Goal: Task Accomplishment & Management: Manage account settings

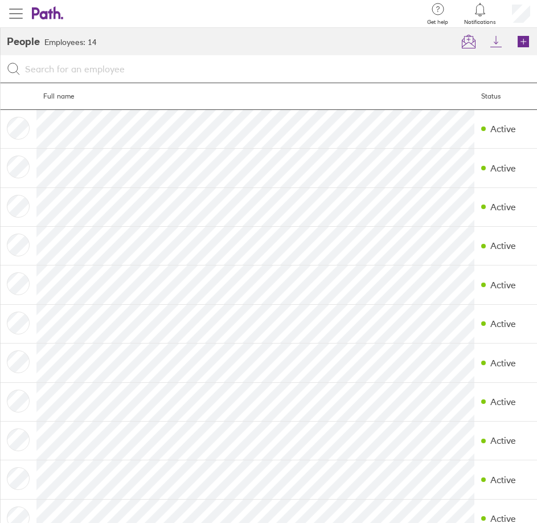
click at [21, 16] on span "button" at bounding box center [16, 14] width 14 height 14
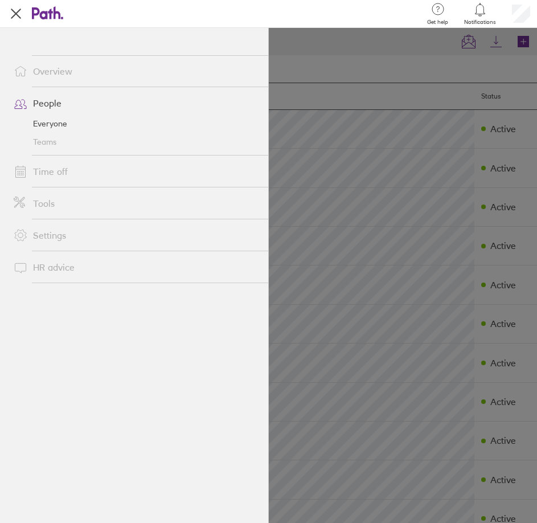
click at [53, 169] on link "Time off" at bounding box center [137, 171] width 264 height 23
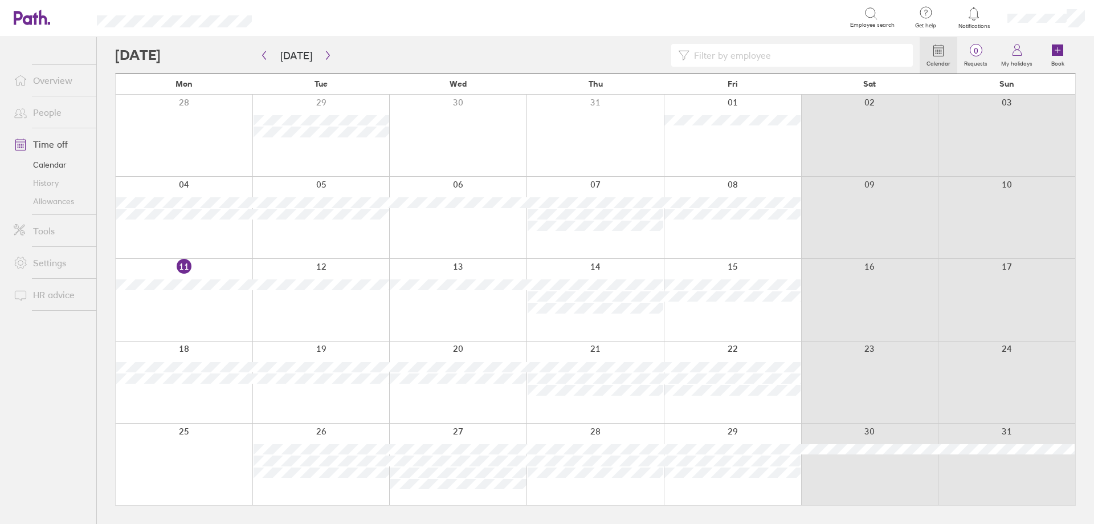
click at [545, 431] on div at bounding box center [594, 463] width 137 height 81
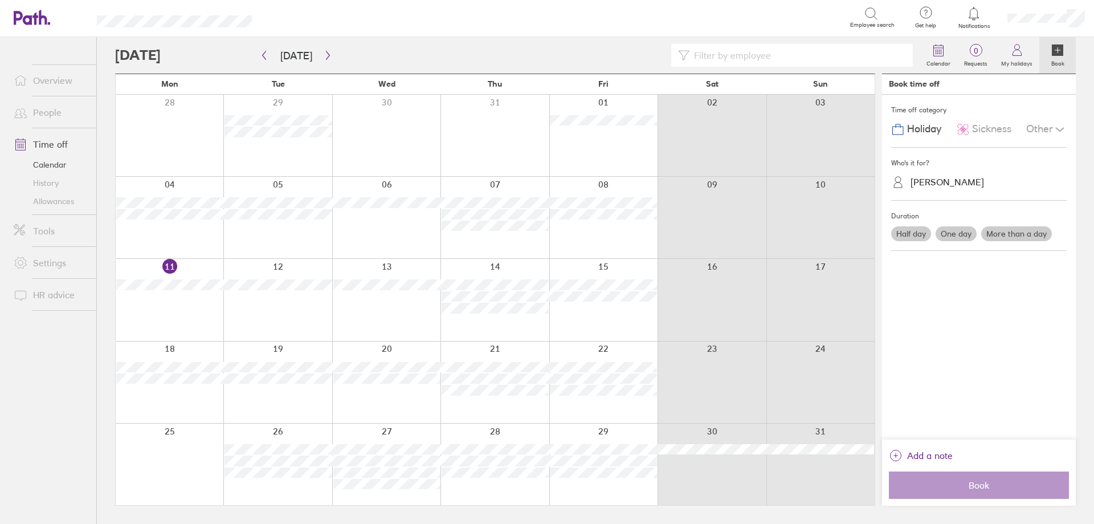
click at [545, 134] on div "Other" at bounding box center [1046, 129] width 40 height 22
click at [545, 153] on span "Compassionate" at bounding box center [944, 155] width 71 height 12
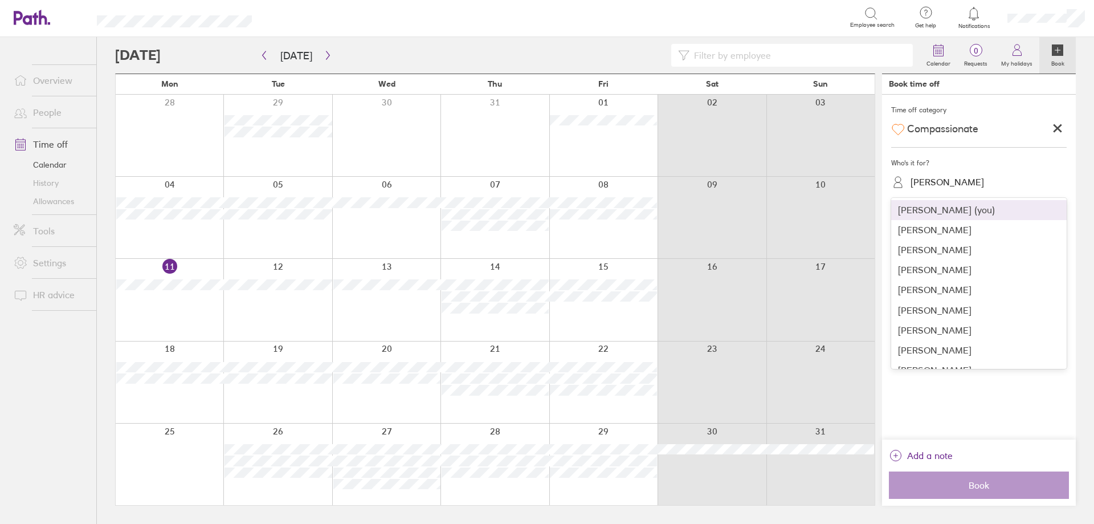
click at [545, 192] on div "[PERSON_NAME]" at bounding box center [986, 182] width 162 height 22
click at [545, 329] on div "[PERSON_NAME]" at bounding box center [978, 330] width 175 height 20
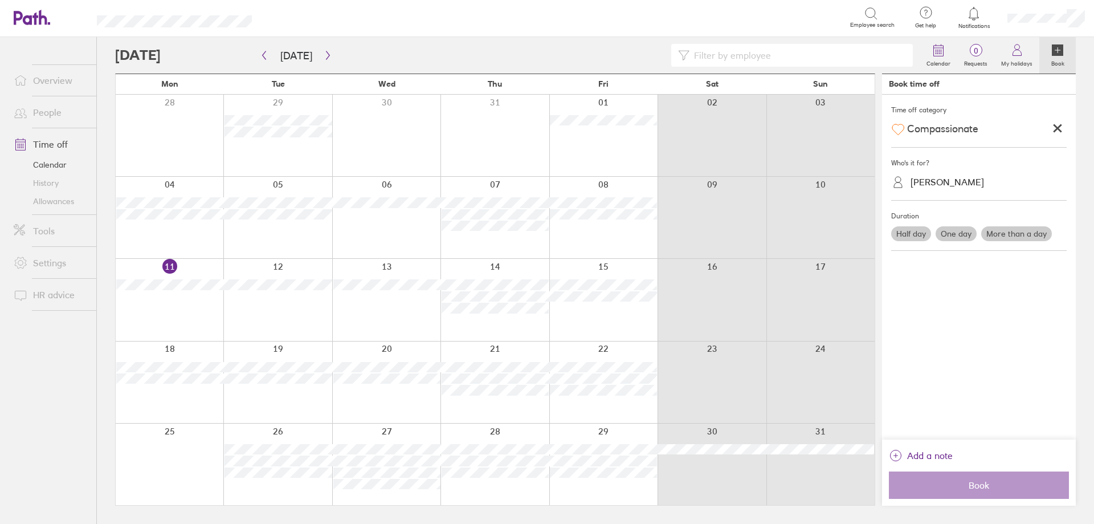
click at [545, 232] on label "One day" at bounding box center [955, 233] width 41 height 15
click at [0, 0] on input "One day" at bounding box center [0, 0] width 0 height 0
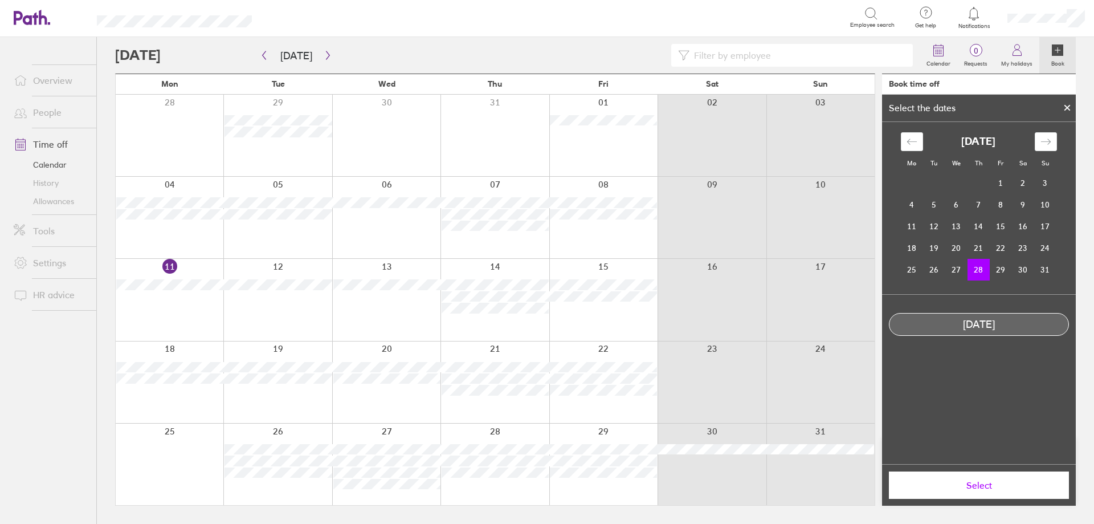
click at [545, 271] on td "28" at bounding box center [978, 270] width 22 height 22
click at [545, 480] on span "Select" at bounding box center [979, 485] width 164 height 10
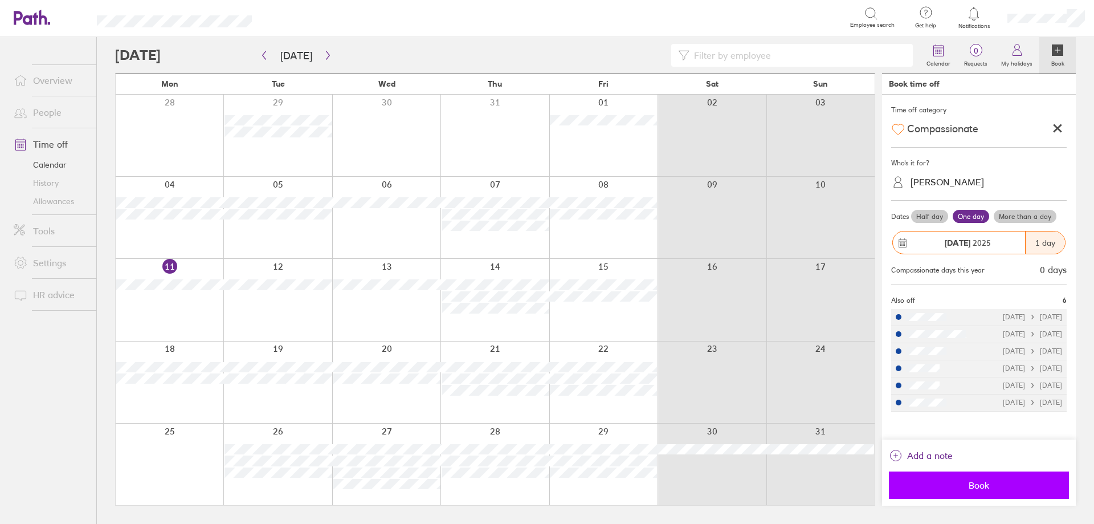
click at [545, 487] on span "Book" at bounding box center [979, 485] width 164 height 10
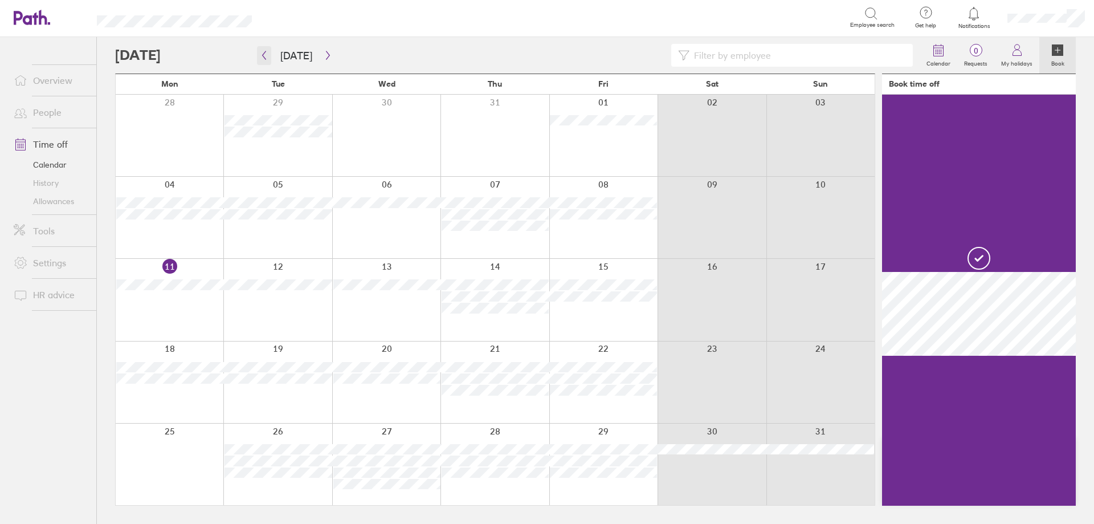
click at [264, 58] on icon "button" at bounding box center [264, 55] width 9 height 9
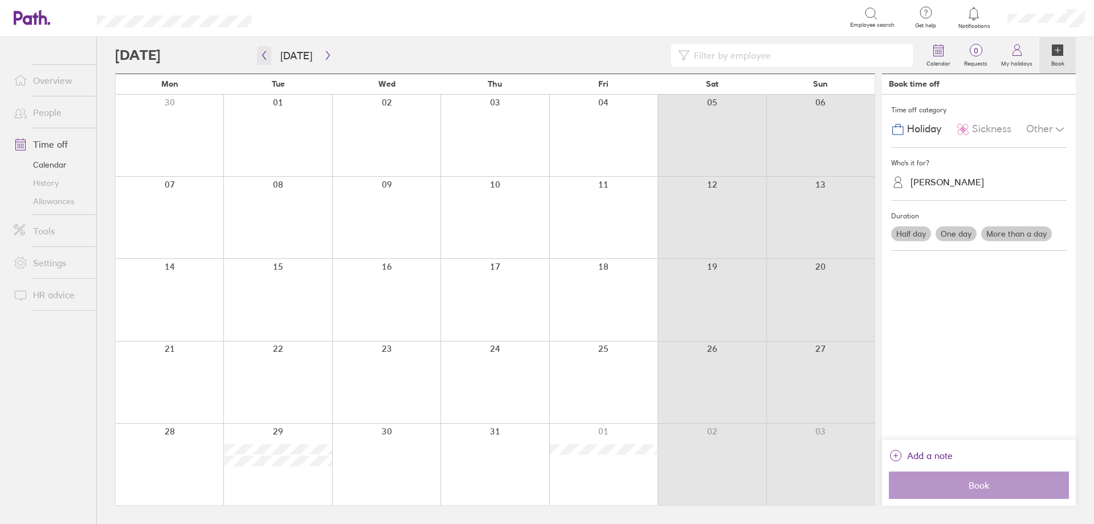
click at [262, 50] on button "button" at bounding box center [264, 55] width 14 height 19
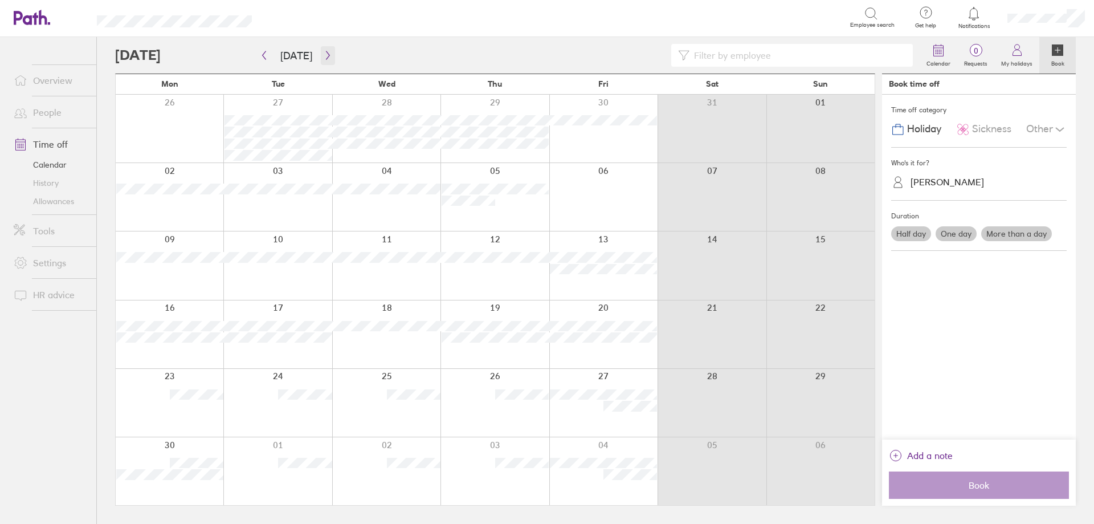
click at [329, 55] on button "button" at bounding box center [328, 55] width 14 height 19
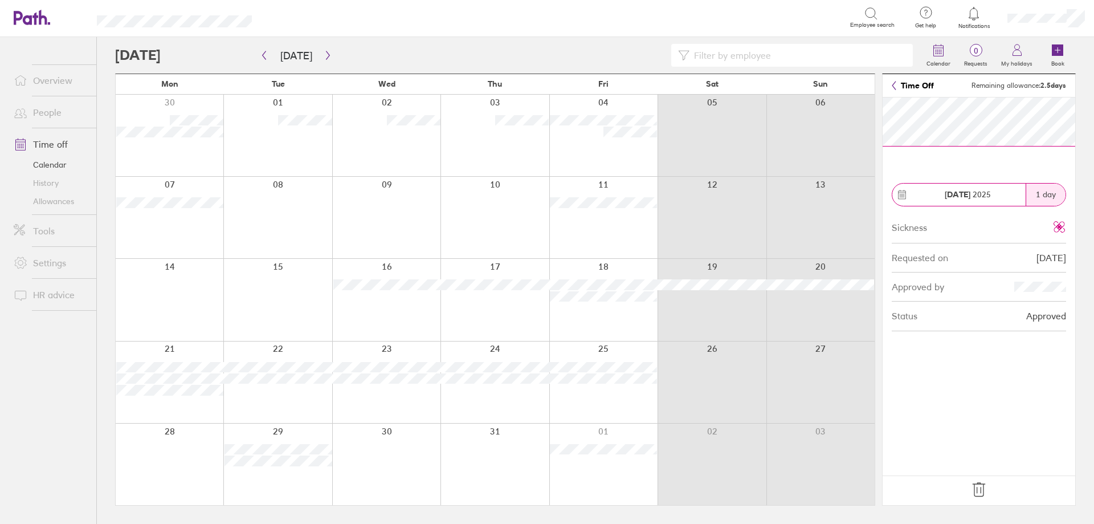
click at [301, 408] on div at bounding box center [277, 381] width 108 height 81
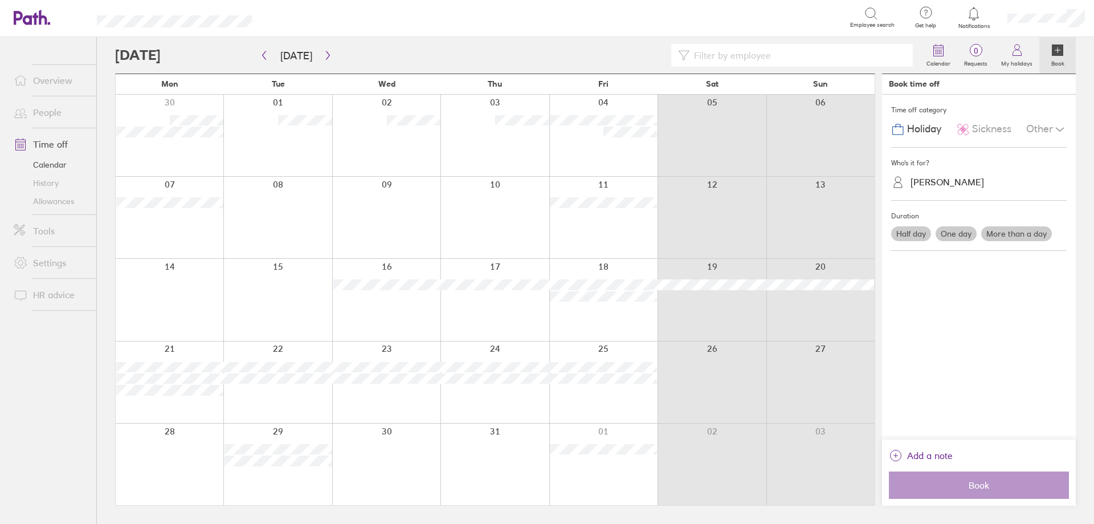
click at [545, 177] on div "[PERSON_NAME]" at bounding box center [946, 182] width 73 height 11
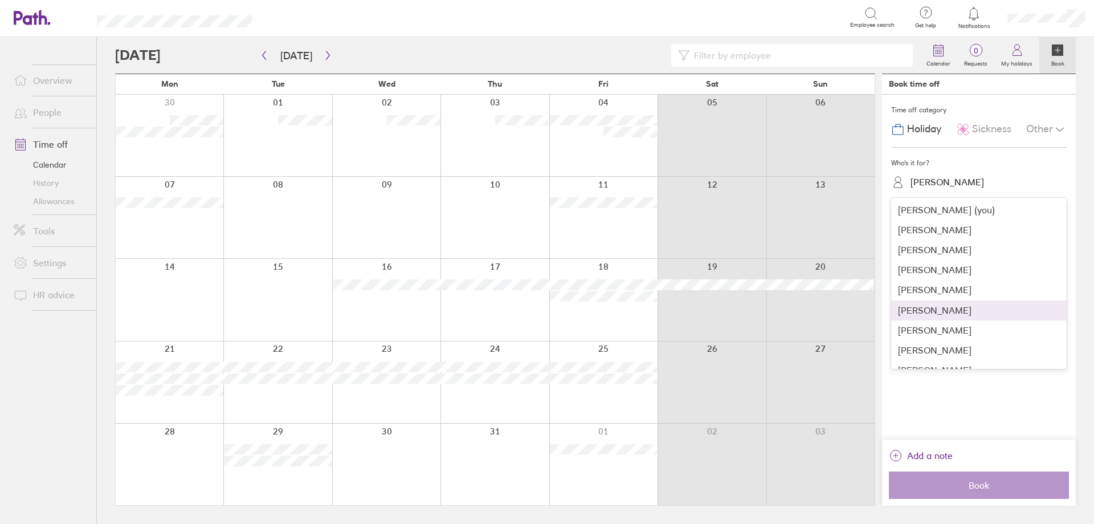
click at [545, 310] on div "[PERSON_NAME]" at bounding box center [978, 310] width 175 height 20
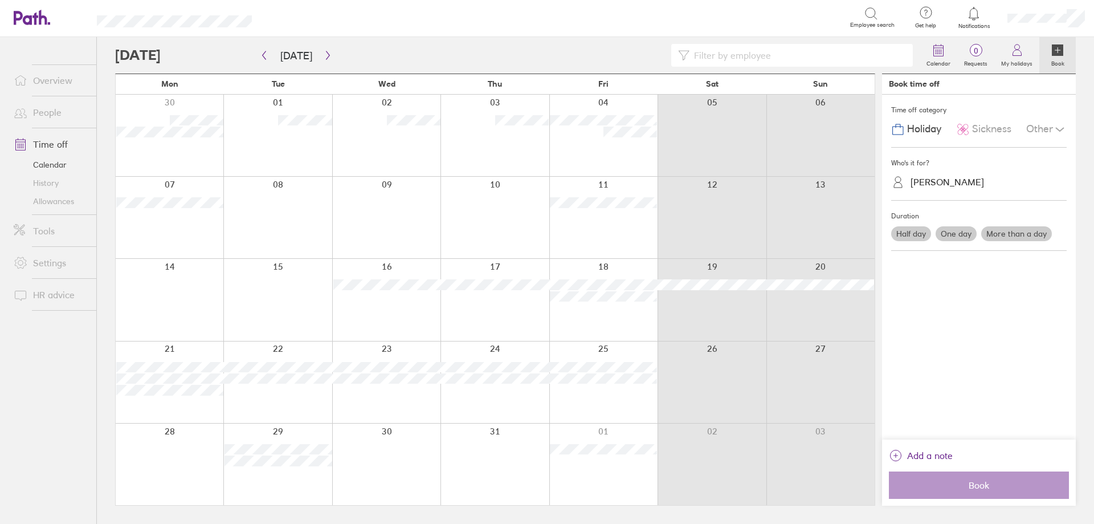
click at [545, 239] on label "More than a day" at bounding box center [1016, 233] width 71 height 15
click at [0, 0] on input "More than a day" at bounding box center [0, 0] width 0 height 0
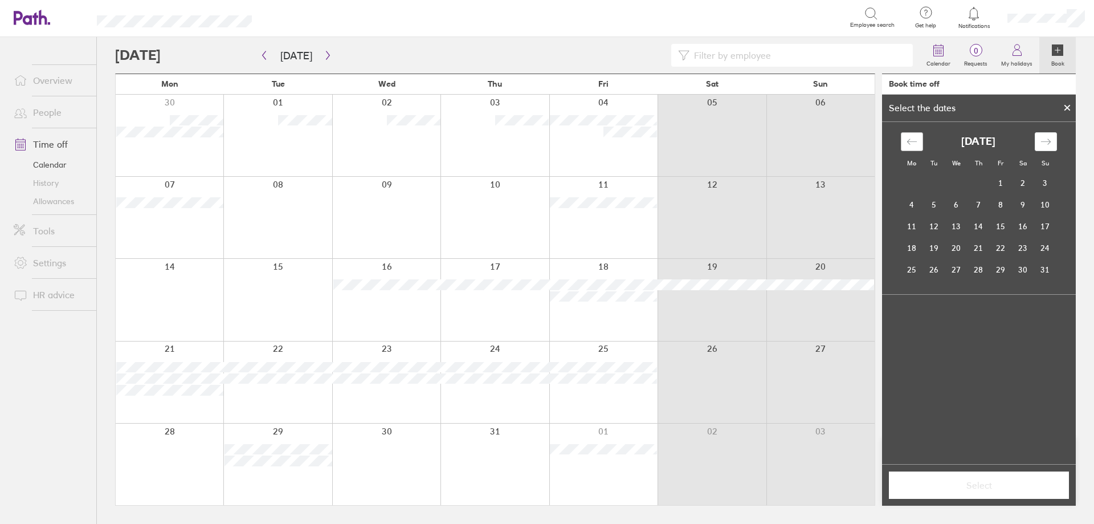
click at [545, 144] on icon "Move backward to switch to the previous month." at bounding box center [911, 141] width 11 height 11
click at [545, 246] on td "22" at bounding box center [934, 248] width 22 height 22
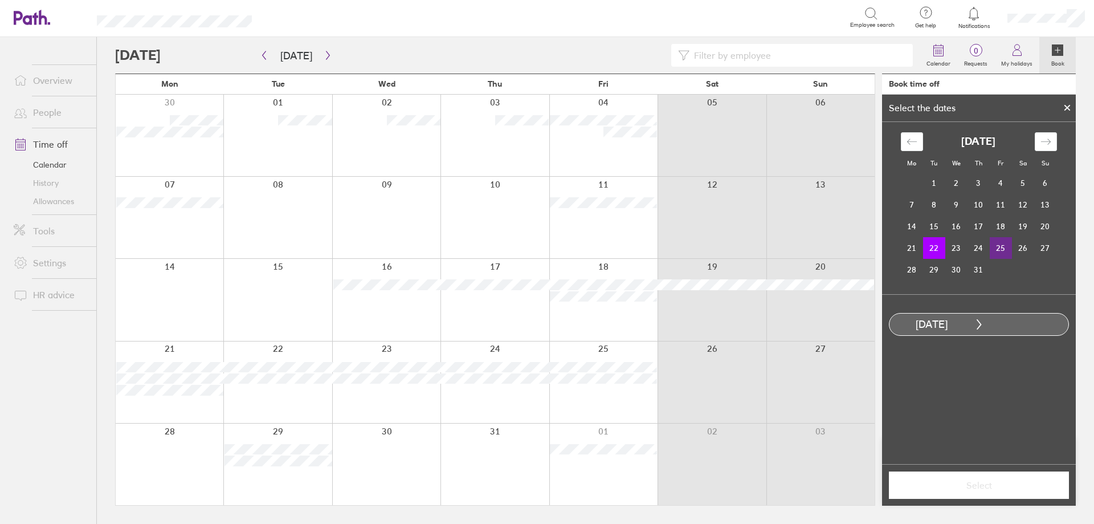
click at [545, 246] on td "25" at bounding box center [1001, 248] width 22 height 22
click at [545, 478] on button "Select" at bounding box center [979, 484] width 180 height 27
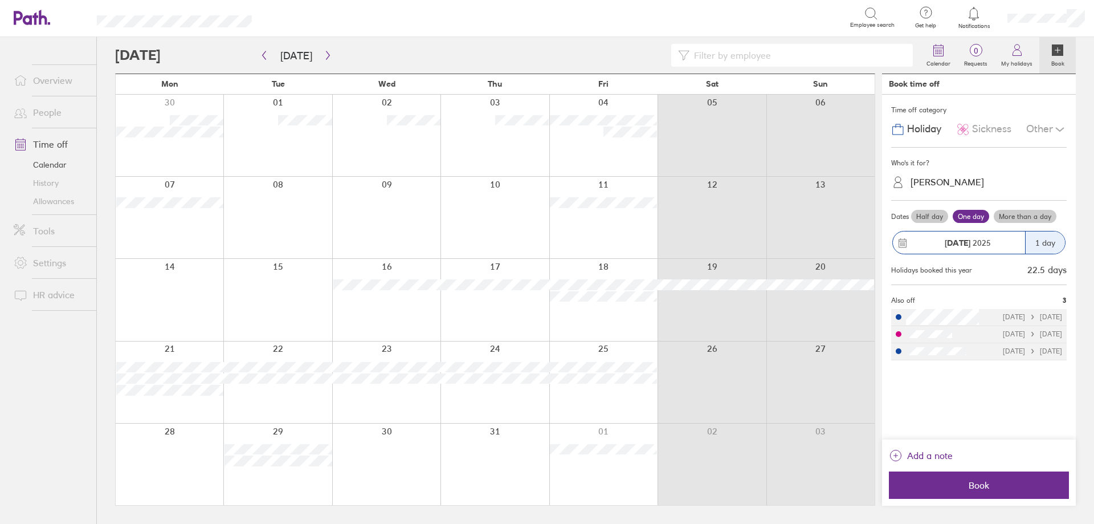
click at [545, 131] on span "Sickness" at bounding box center [991, 129] width 39 height 12
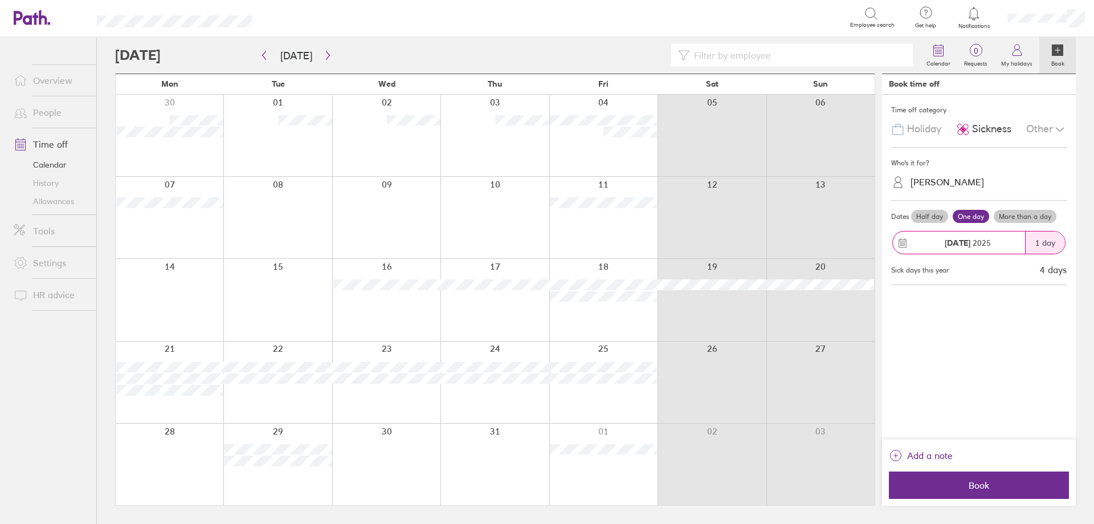
click at [545, 214] on label "Half day" at bounding box center [929, 217] width 37 height 14
click at [0, 0] on input "Half day" at bounding box center [0, 0] width 0 height 0
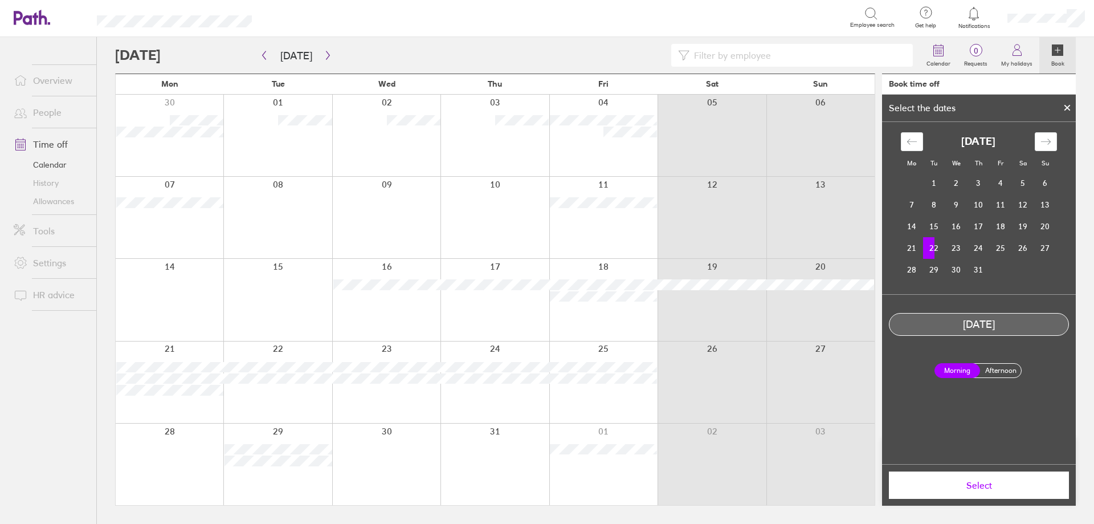
click at [545, 105] on icon at bounding box center [1067, 107] width 8 height 7
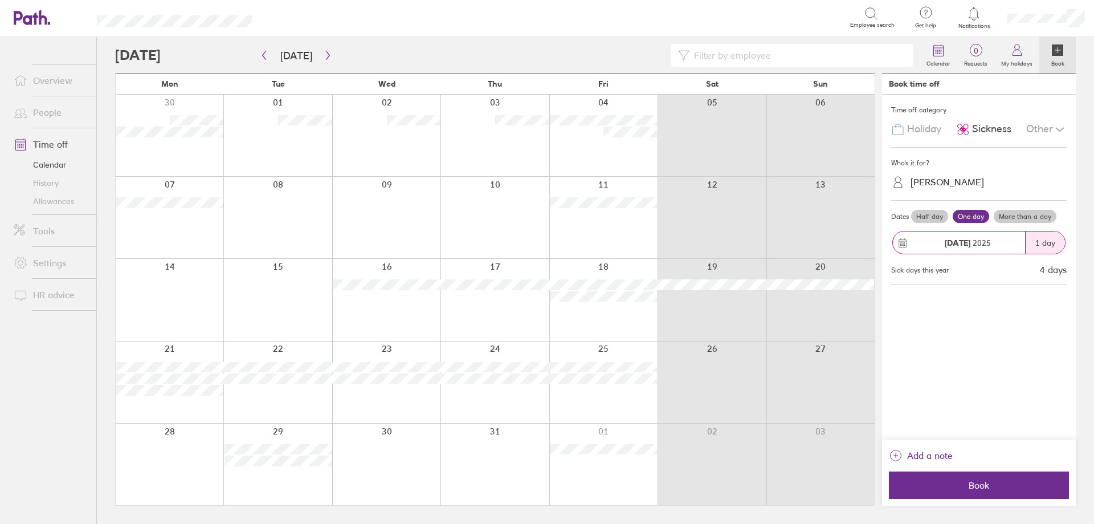
click at [545, 215] on label "More than a day" at bounding box center [1025, 217] width 63 height 14
click at [0, 0] on input "More than a day" at bounding box center [0, 0] width 0 height 0
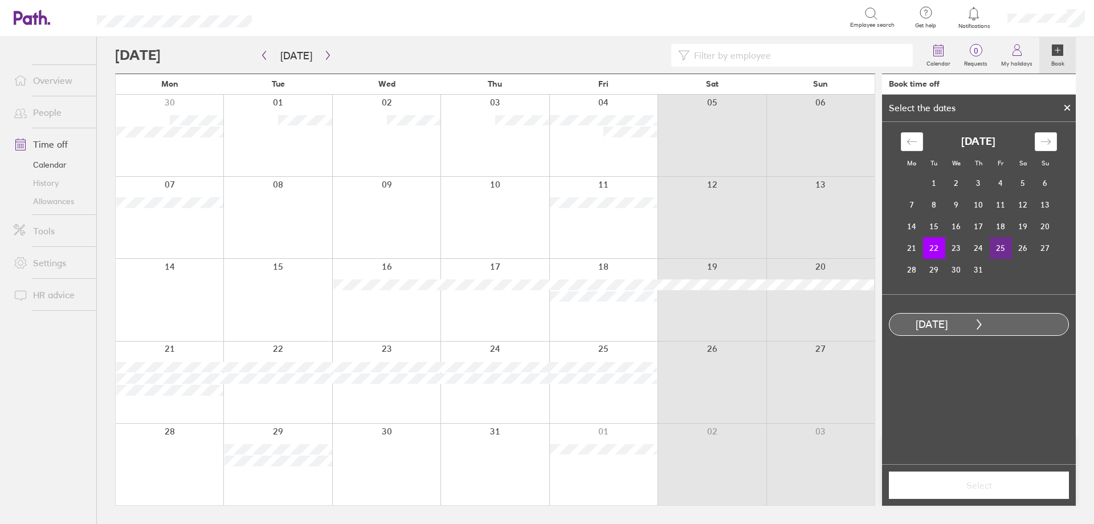
click at [545, 247] on td "25" at bounding box center [1001, 248] width 22 height 22
click at [545, 493] on button "Select" at bounding box center [979, 484] width 180 height 27
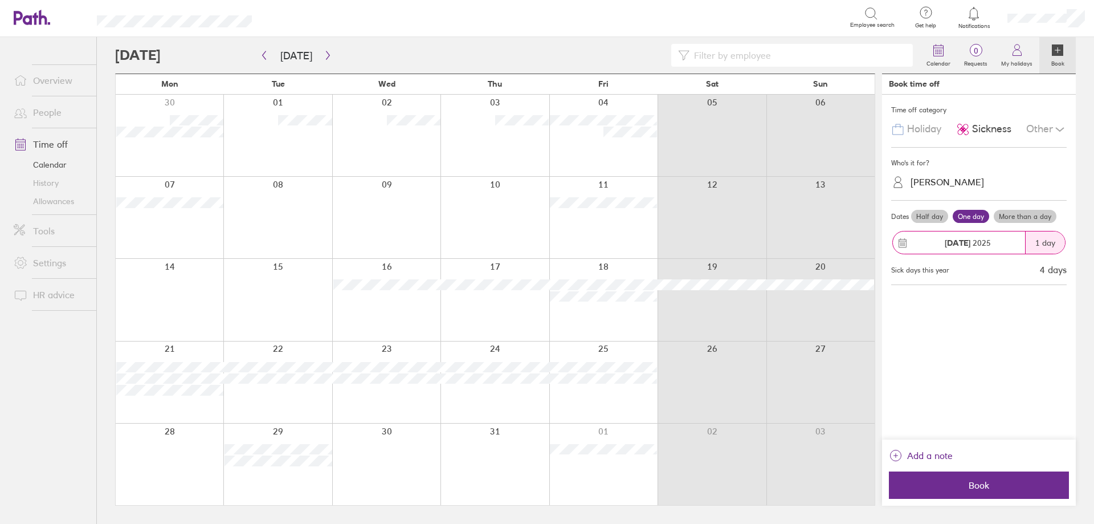
click at [545, 216] on label "More than a day" at bounding box center [1025, 217] width 63 height 14
click at [0, 0] on input "More than a day" at bounding box center [0, 0] width 0 height 0
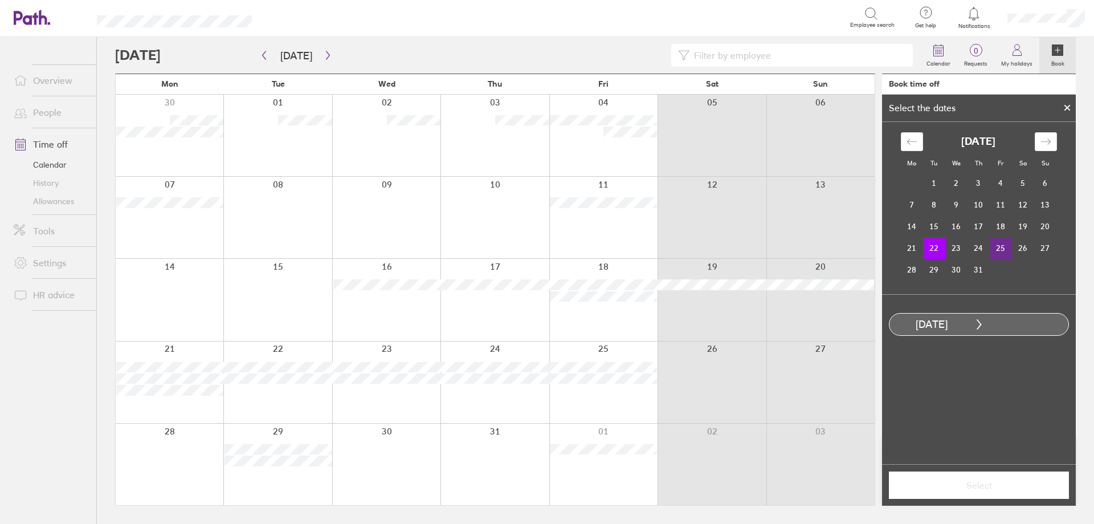
click at [545, 242] on td "25" at bounding box center [1001, 248] width 22 height 22
click at [545, 495] on button "Select" at bounding box center [979, 484] width 180 height 27
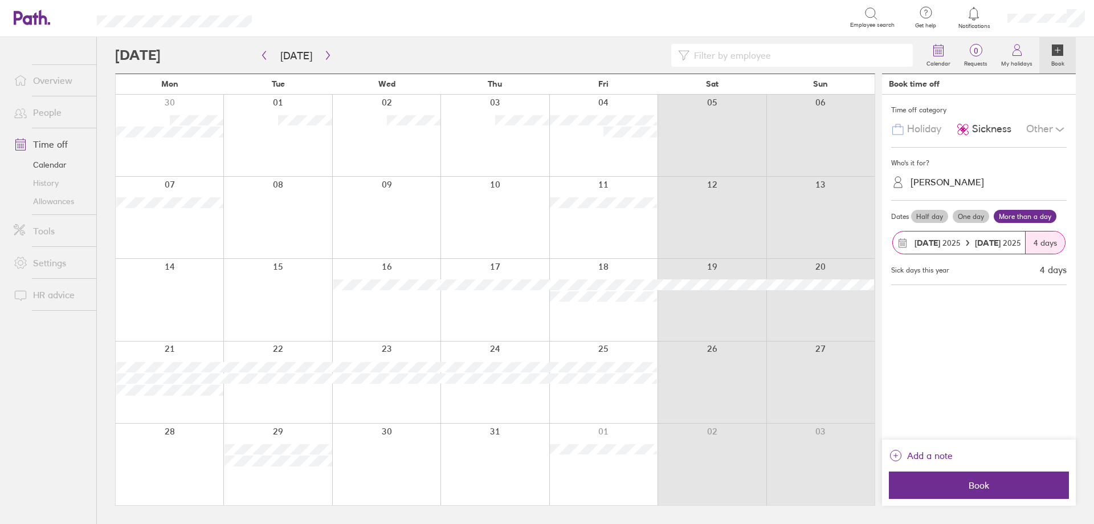
click at [545, 495] on button "Book" at bounding box center [979, 484] width 180 height 27
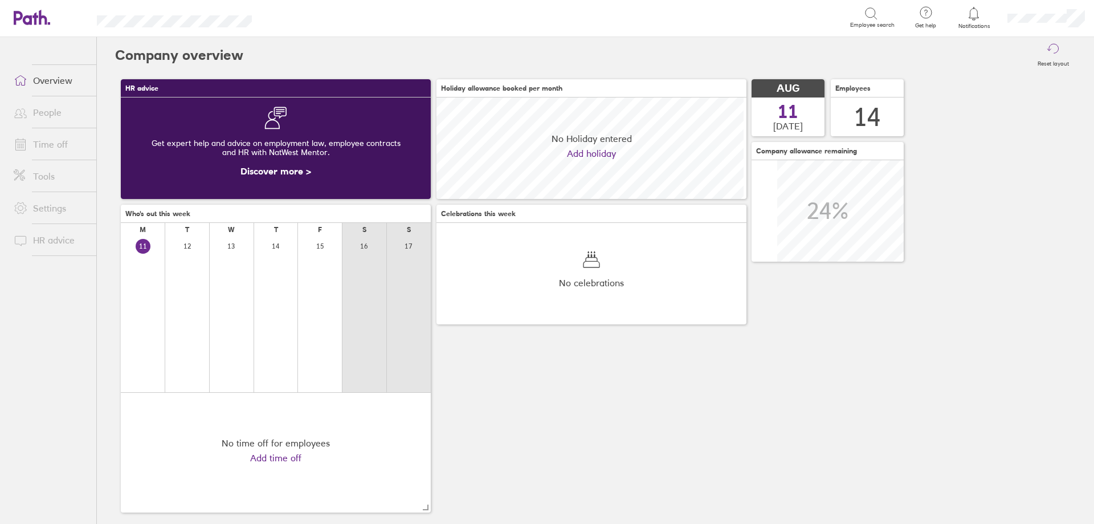
scroll to position [101, 310]
click at [91, 131] on li "Time off" at bounding box center [48, 144] width 96 height 32
click at [58, 150] on link "Time off" at bounding box center [51, 144] width 92 height 23
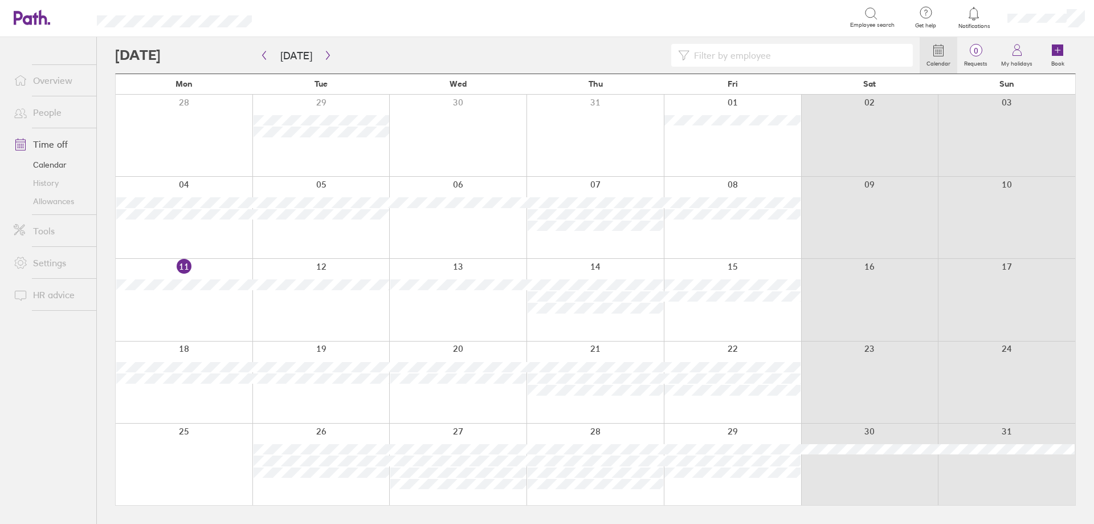
click at [206, 235] on div at bounding box center [184, 217] width 137 height 81
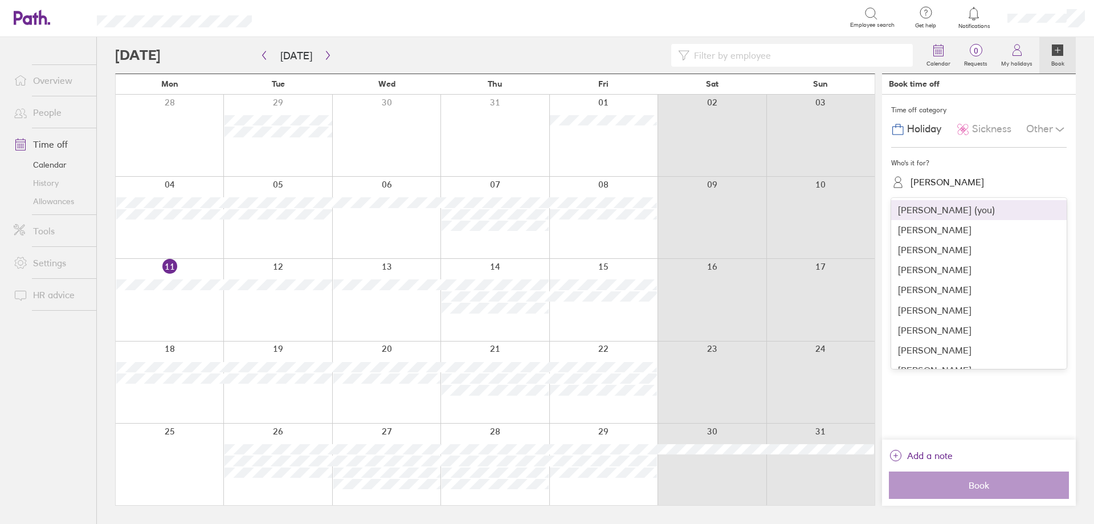
click at [948, 188] on div "[PERSON_NAME]" at bounding box center [986, 182] width 162 height 18
click at [936, 312] on div "[PERSON_NAME]" at bounding box center [978, 310] width 175 height 20
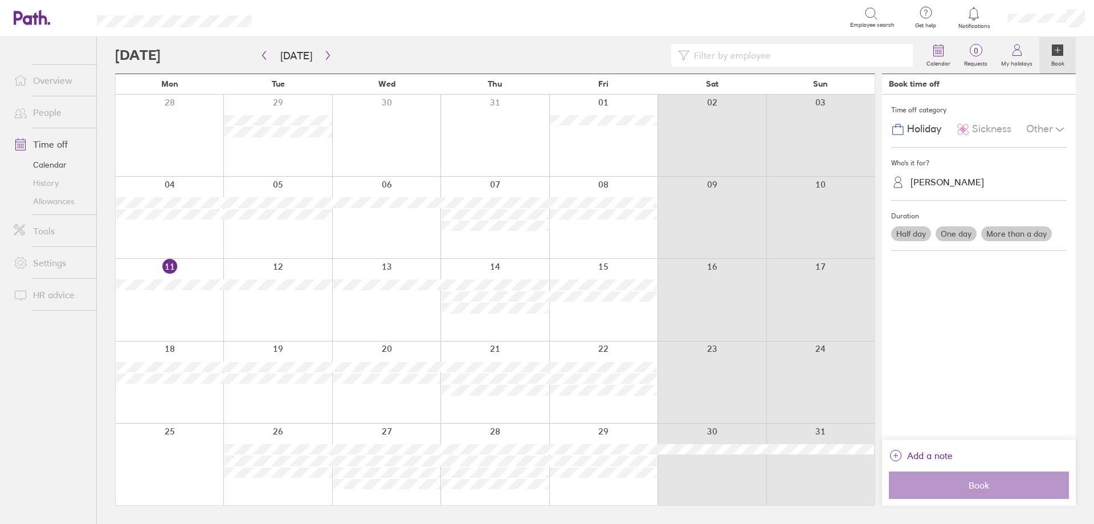
click at [922, 235] on label "Half day" at bounding box center [911, 233] width 40 height 15
click at [0, 0] on input "Half day" at bounding box center [0, 0] width 0 height 0
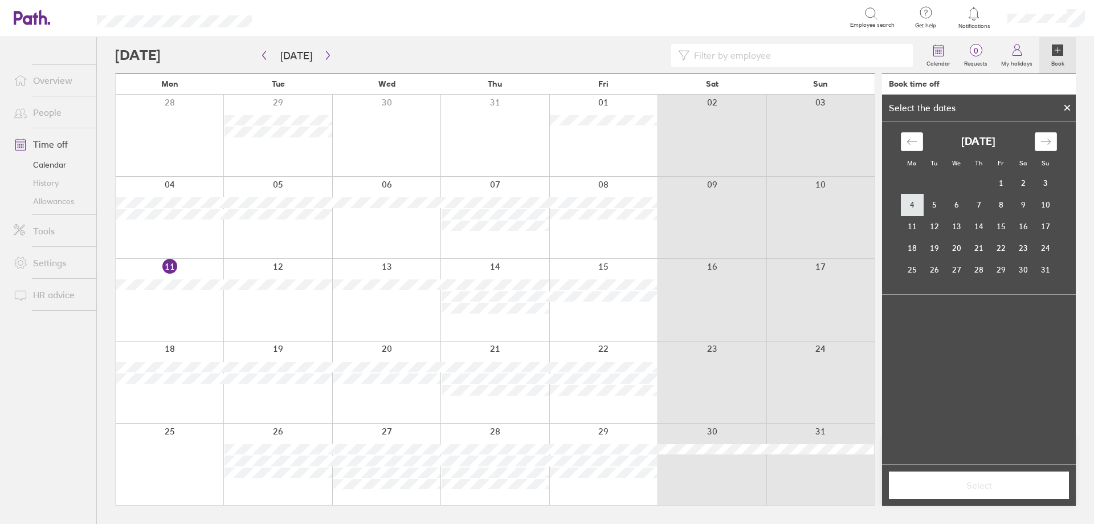
click at [917, 209] on td "4" at bounding box center [912, 205] width 22 height 22
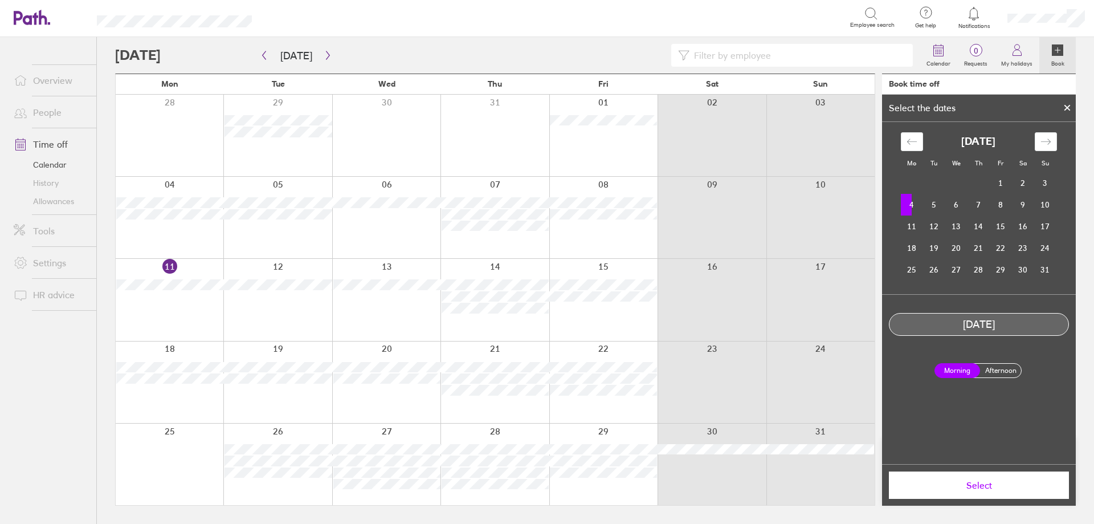
click at [1064, 112] on div at bounding box center [1066, 107] width 17 height 19
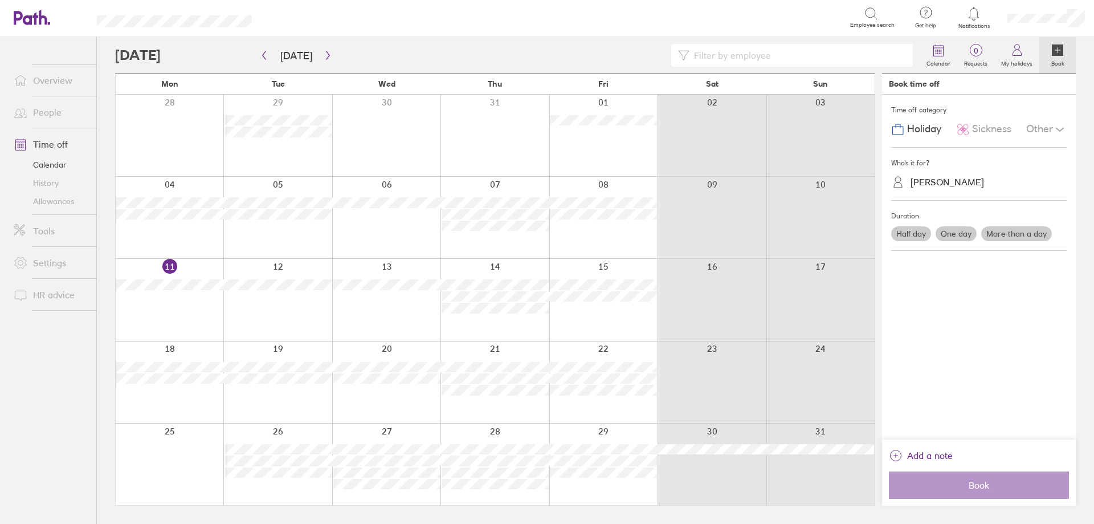
click at [1003, 127] on span "Sickness" at bounding box center [991, 129] width 39 height 12
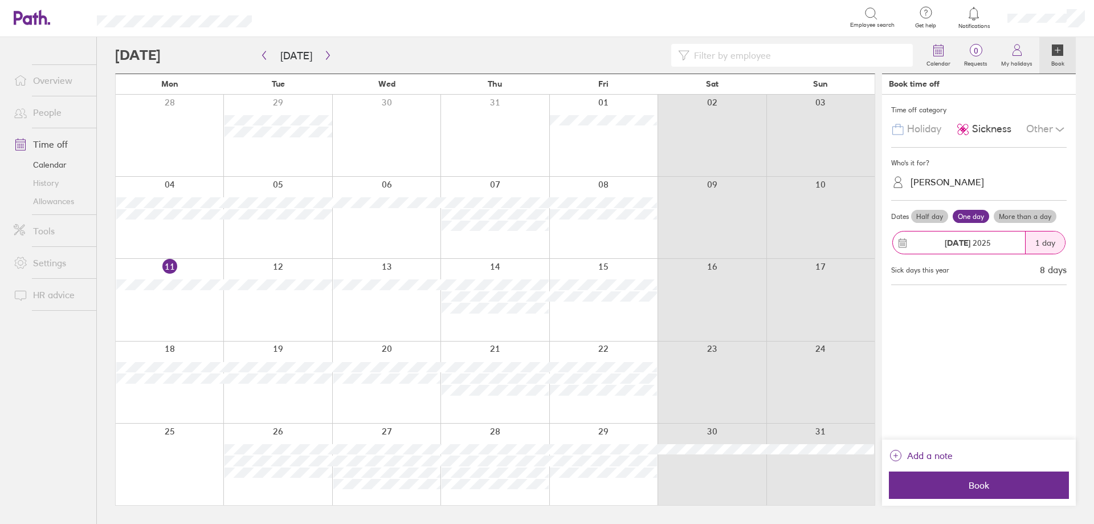
drag, startPoint x: 909, startPoint y: 233, endPoint x: 909, endPoint y: 239, distance: 5.7
click at [909, 239] on div "[DATE]" at bounding box center [959, 242] width 132 height 22
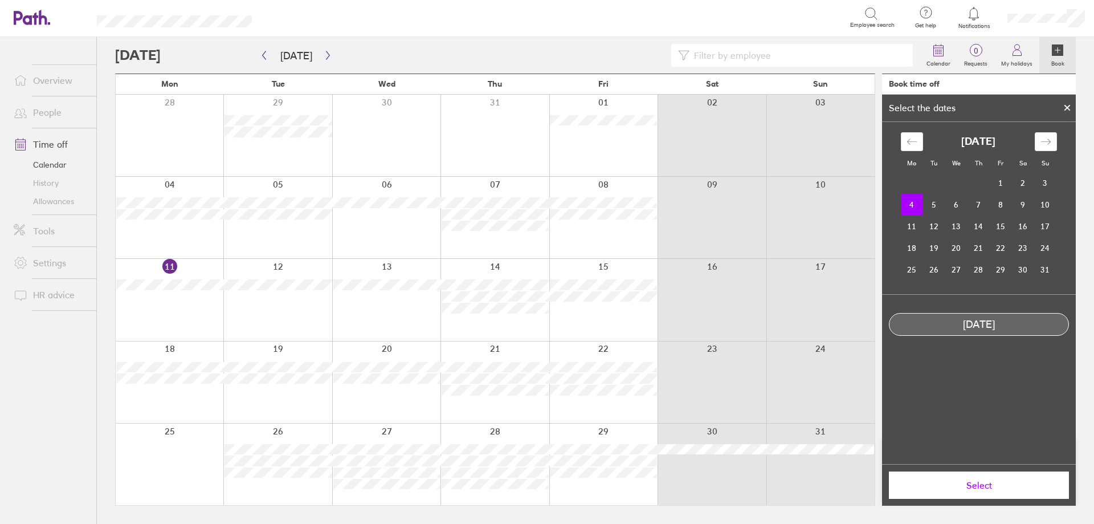
click at [914, 211] on td "4" at bounding box center [912, 205] width 22 height 22
click at [1067, 106] on icon at bounding box center [1067, 107] width 8 height 7
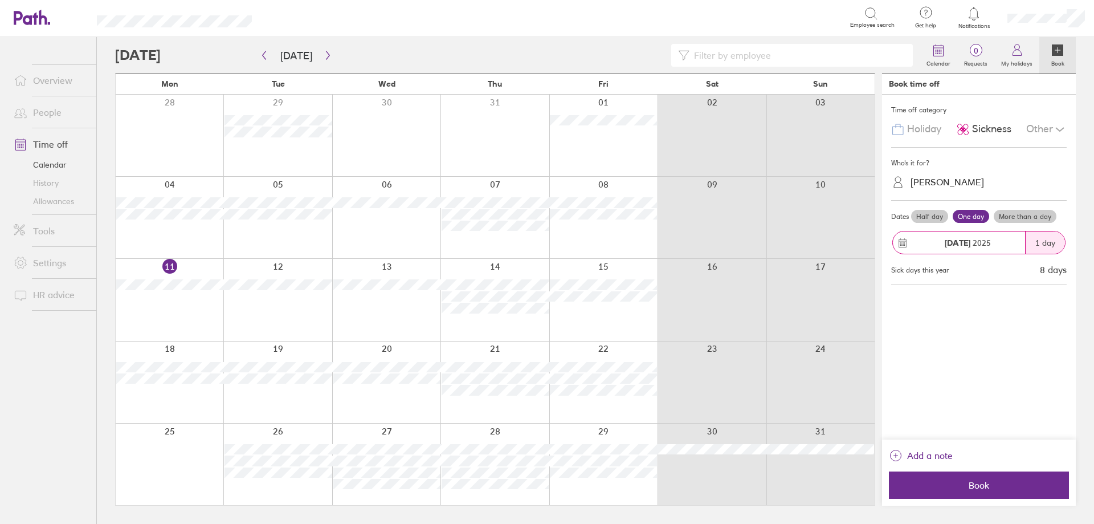
click at [927, 217] on label "Half day" at bounding box center [929, 217] width 37 height 14
click at [0, 0] on input "Half day" at bounding box center [0, 0] width 0 height 0
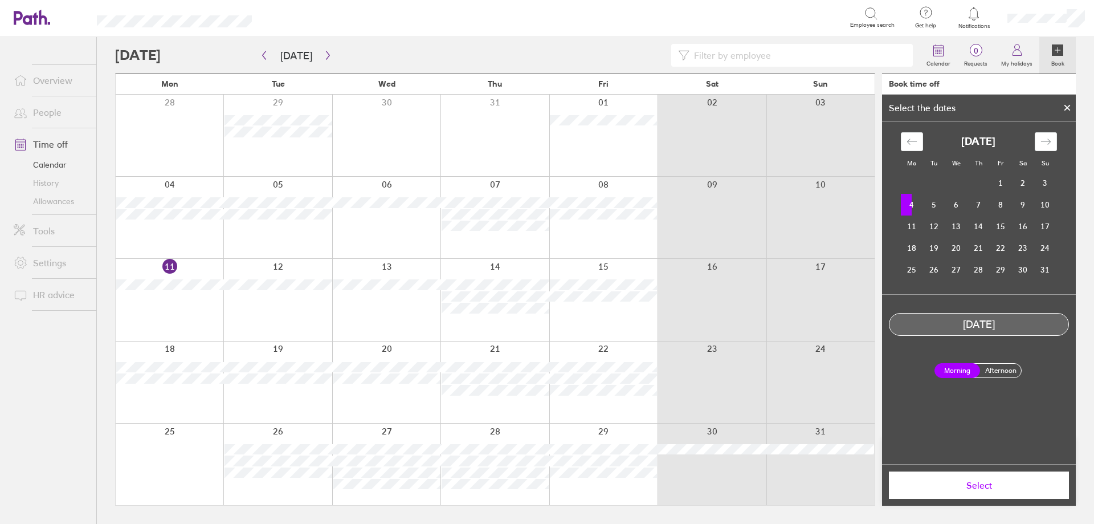
click at [909, 203] on td "4" at bounding box center [912, 205] width 22 height 22
click at [1007, 365] on label "Afternoon" at bounding box center [1001, 370] width 46 height 14
click at [0, 0] on input "Afternoon" at bounding box center [0, 0] width 0 height 0
click at [976, 488] on span "Select" at bounding box center [979, 485] width 164 height 10
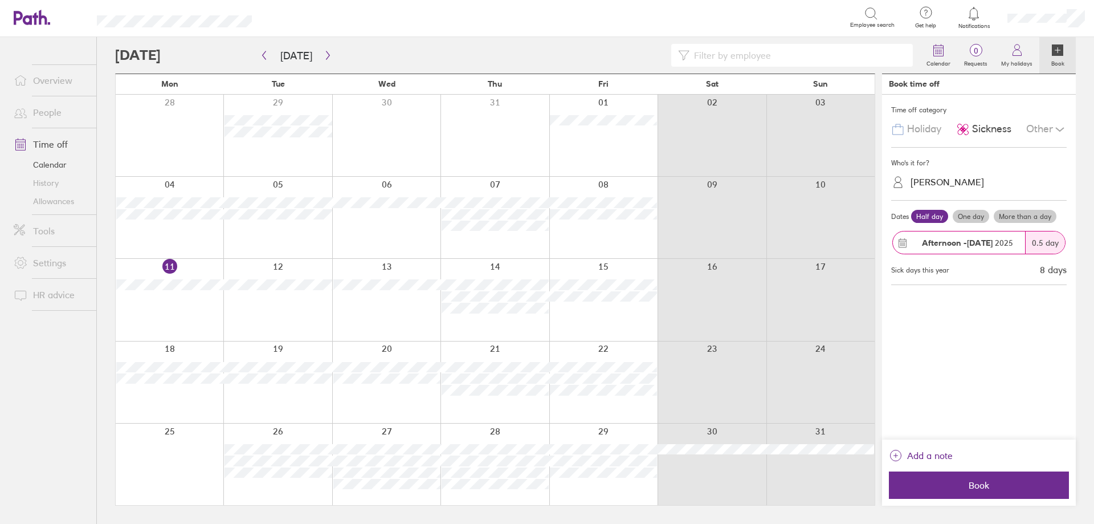
drag, startPoint x: 976, startPoint y: 488, endPoint x: 995, endPoint y: 498, distance: 21.2
click at [995, 498] on div "Add a note Book" at bounding box center [979, 472] width 194 height 66
click at [988, 487] on span "Book" at bounding box center [979, 485] width 164 height 10
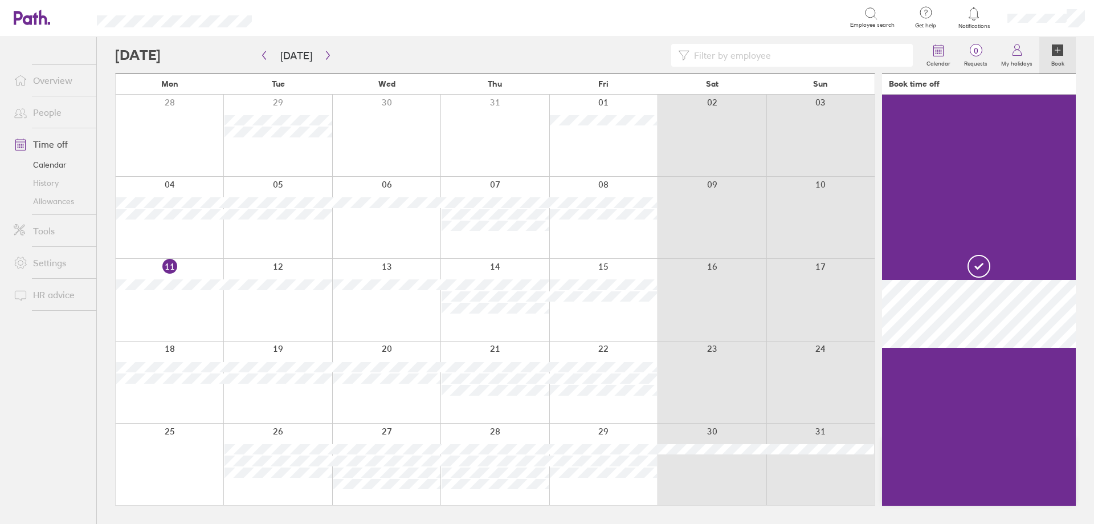
click at [288, 244] on div at bounding box center [277, 217] width 108 height 81
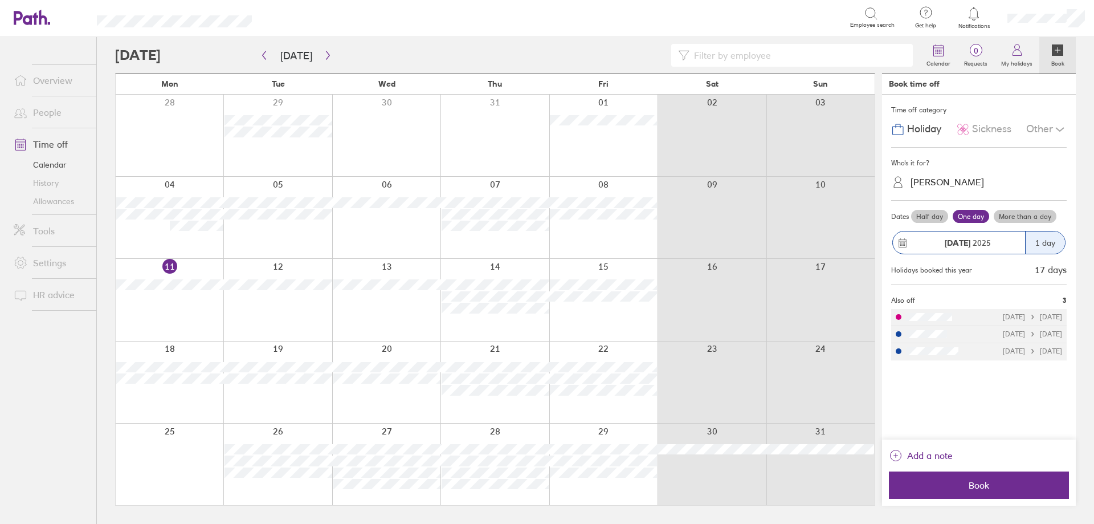
click at [296, 245] on div at bounding box center [277, 217] width 108 height 81
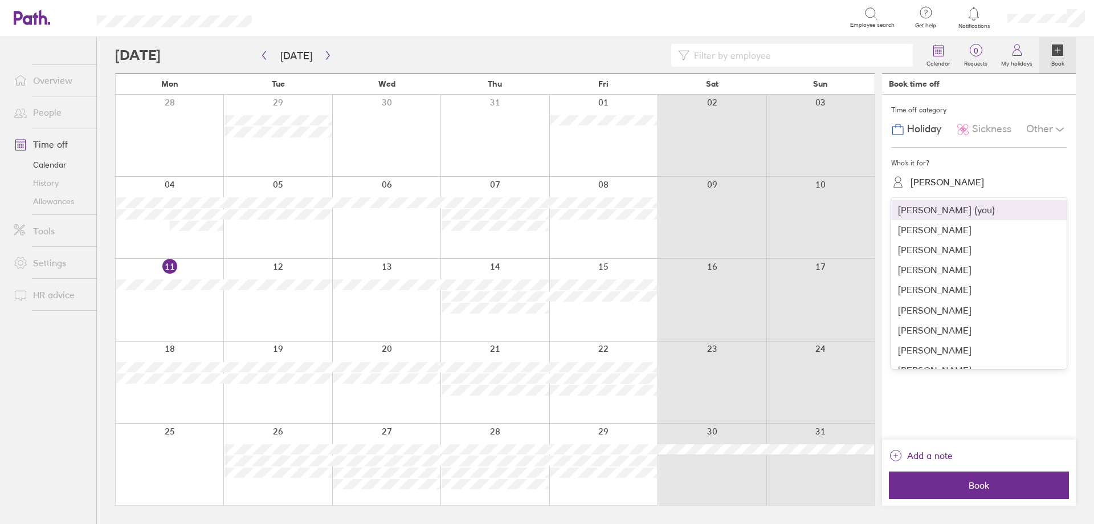
click at [942, 181] on div "[PERSON_NAME]" at bounding box center [946, 182] width 73 height 11
click at [923, 308] on div "[PERSON_NAME]" at bounding box center [978, 310] width 175 height 20
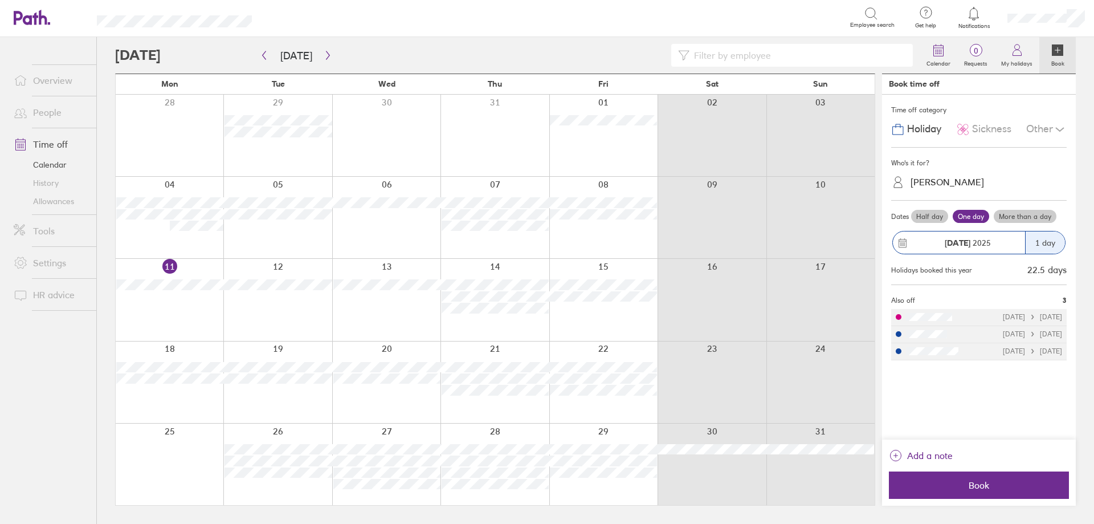
click at [983, 132] on span "Sickness" at bounding box center [991, 129] width 39 height 12
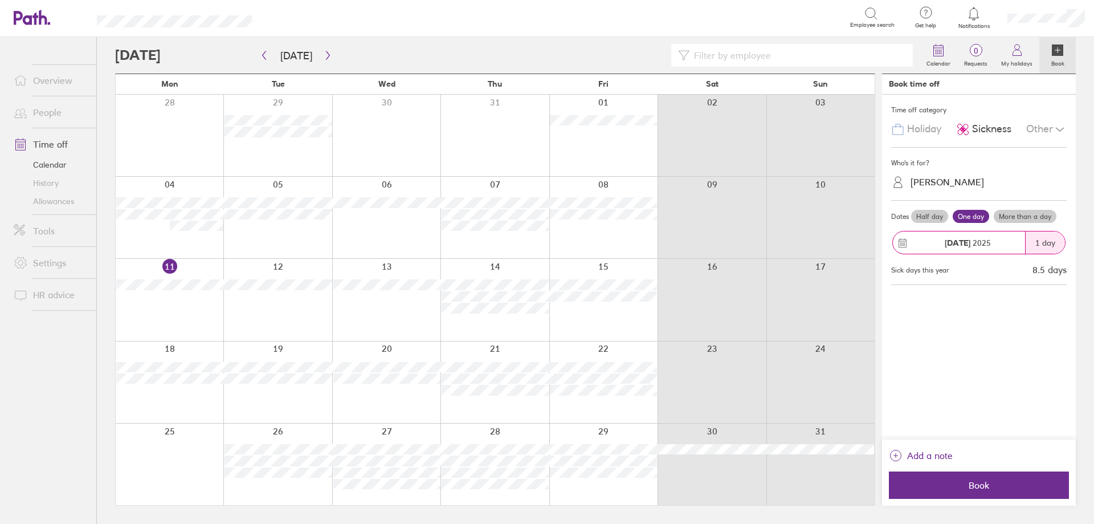
click at [936, 219] on label "Half day" at bounding box center [929, 217] width 37 height 14
click at [0, 0] on input "Half day" at bounding box center [0, 0] width 0 height 0
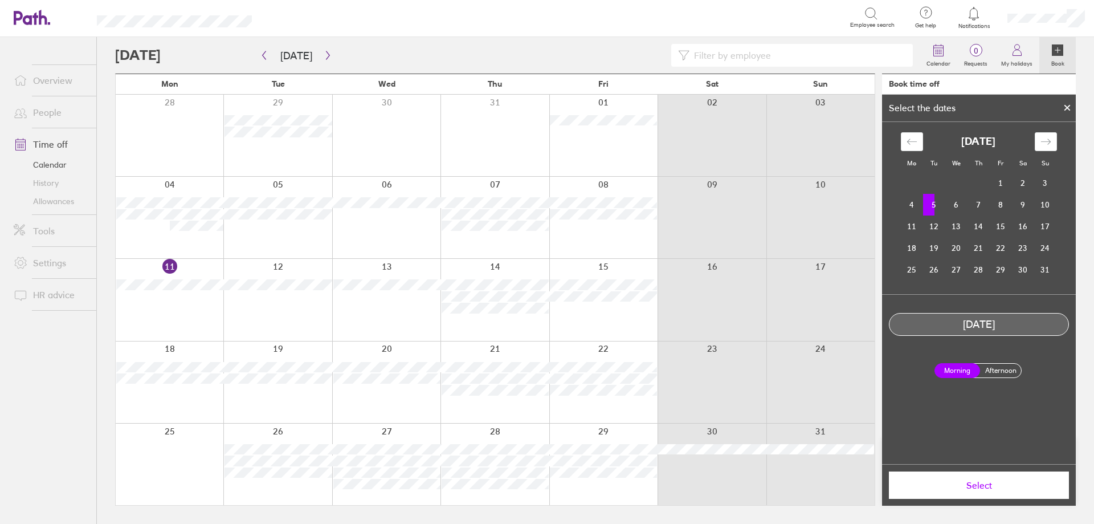
click at [1002, 373] on label "Afternoon" at bounding box center [1001, 370] width 46 height 14
click at [0, 0] on input "Afternoon" at bounding box center [0, 0] width 0 height 0
click at [979, 487] on span "Select" at bounding box center [979, 485] width 164 height 10
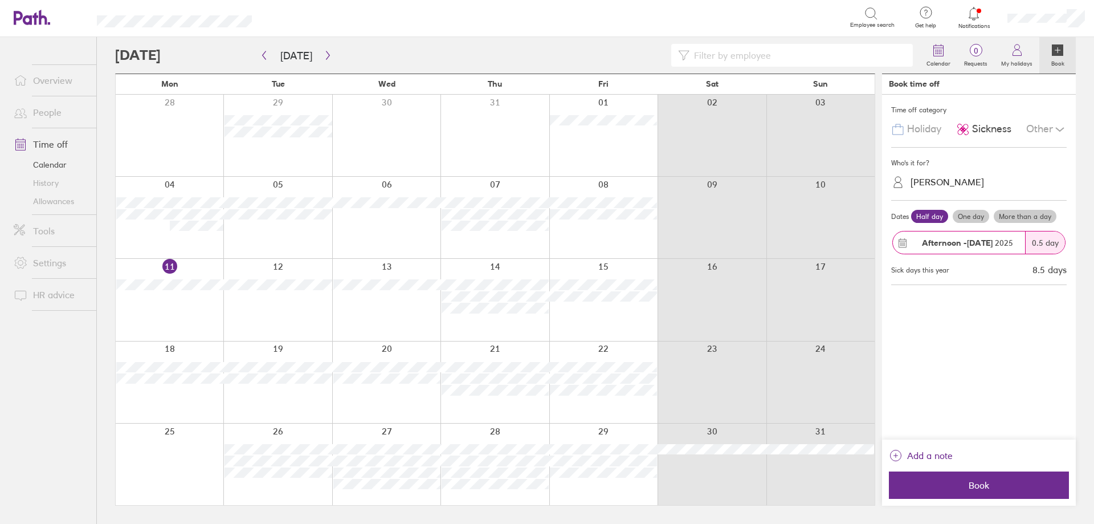
click at [979, 487] on span "Book" at bounding box center [979, 485] width 164 height 10
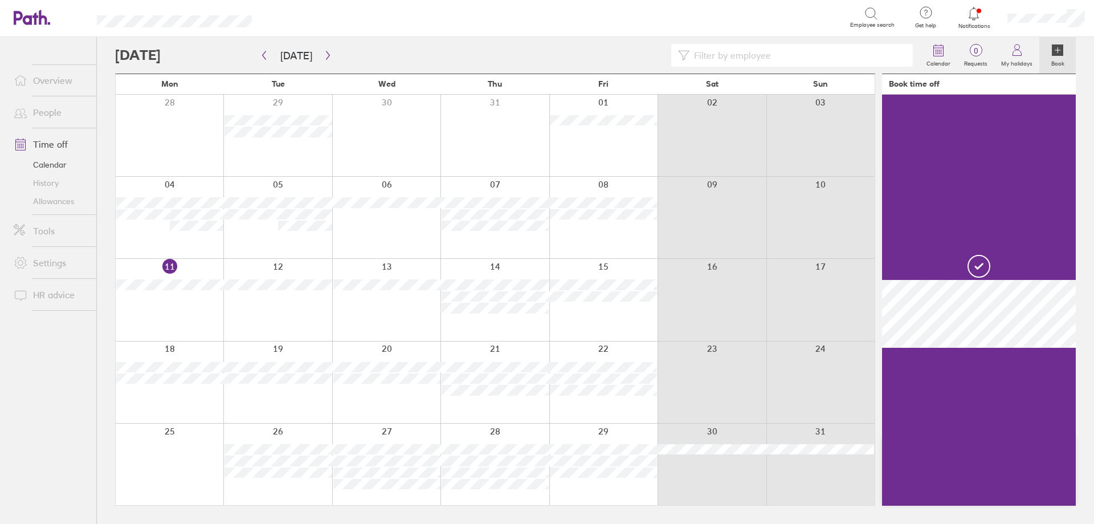
click at [403, 254] on div at bounding box center [386, 217] width 108 height 81
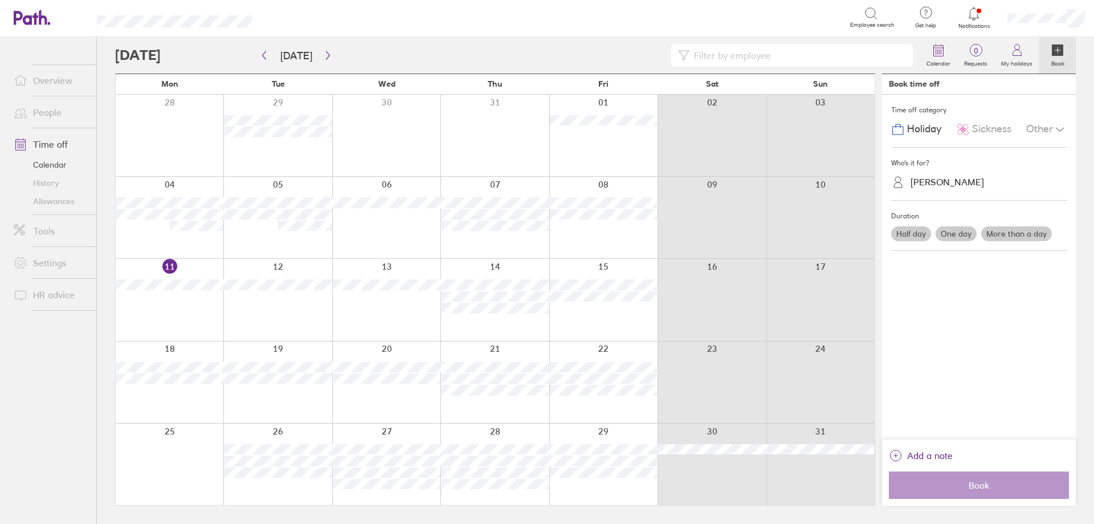
click at [385, 248] on div at bounding box center [386, 217] width 108 height 81
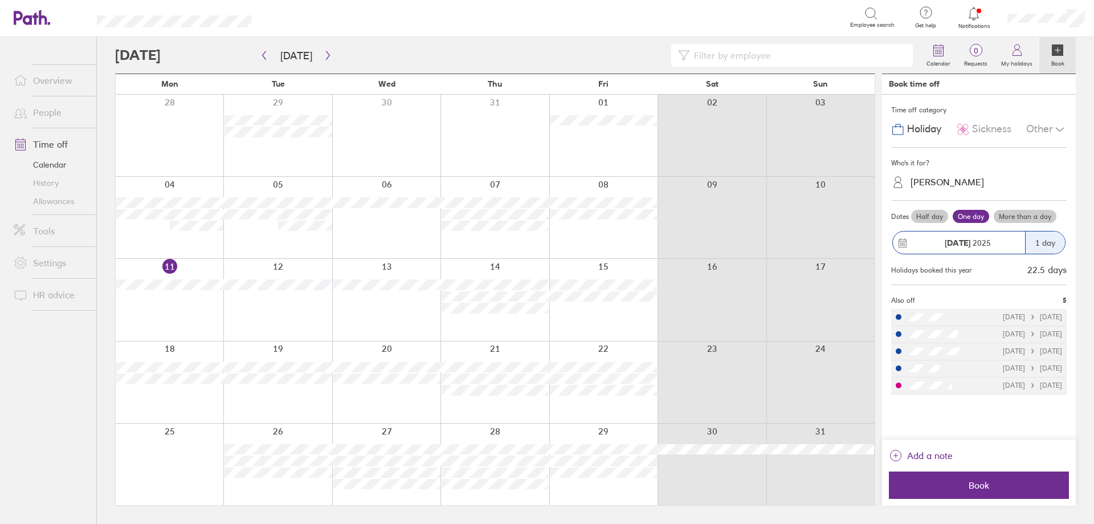
click at [993, 129] on span "Sickness" at bounding box center [991, 129] width 39 height 12
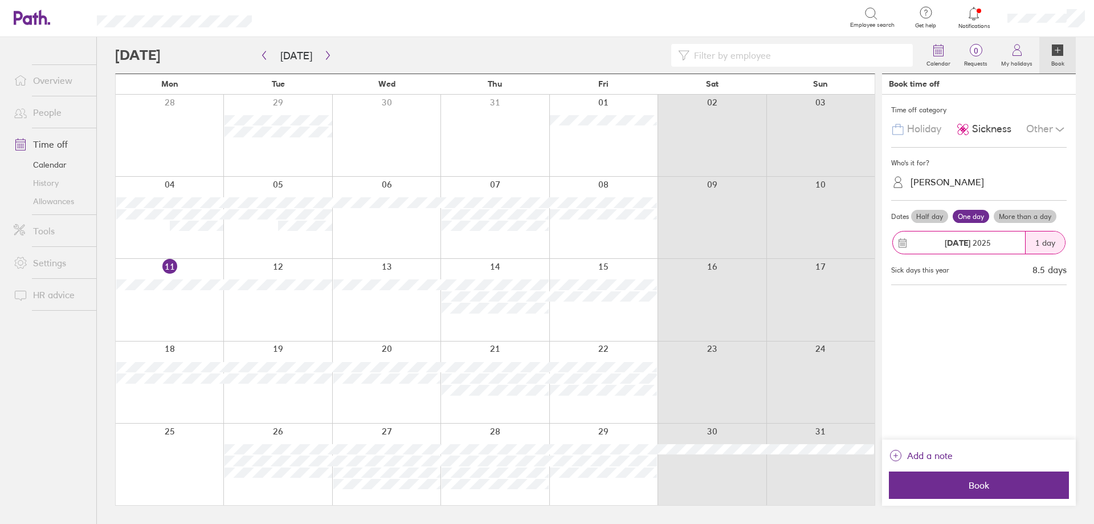
click at [930, 219] on label "Half day" at bounding box center [929, 217] width 37 height 14
click at [0, 0] on input "Half day" at bounding box center [0, 0] width 0 height 0
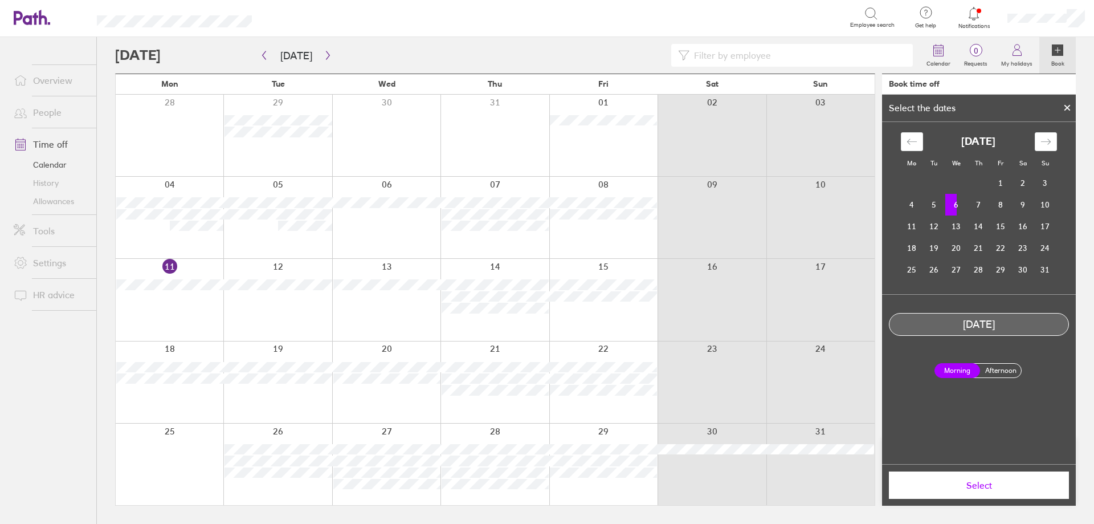
click at [995, 376] on label "Afternoon" at bounding box center [1001, 370] width 46 height 14
click at [0, 0] on input "Afternoon" at bounding box center [0, 0] width 0 height 0
click at [956, 490] on span "Select" at bounding box center [979, 485] width 164 height 10
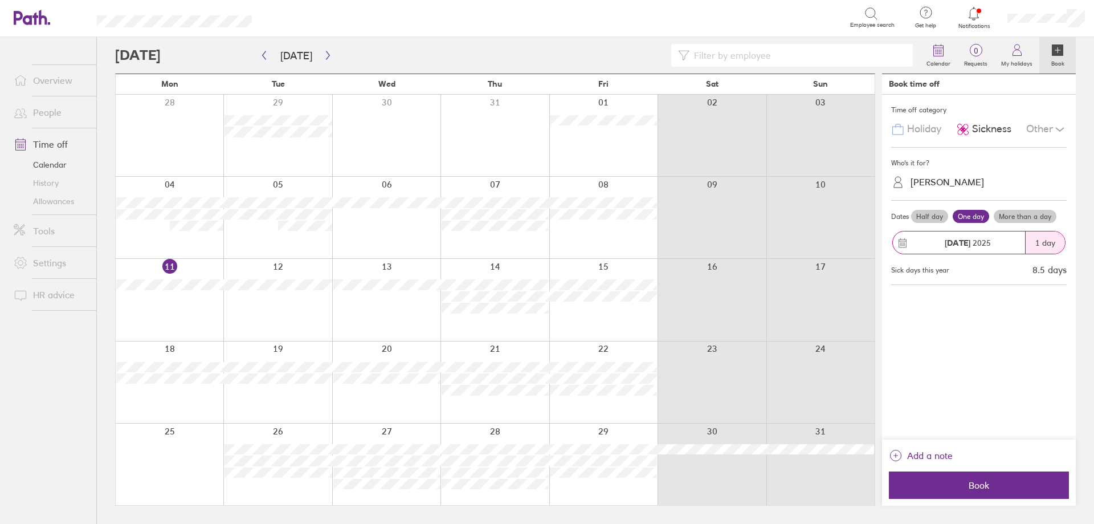
click at [956, 490] on span "Book" at bounding box center [979, 485] width 164 height 10
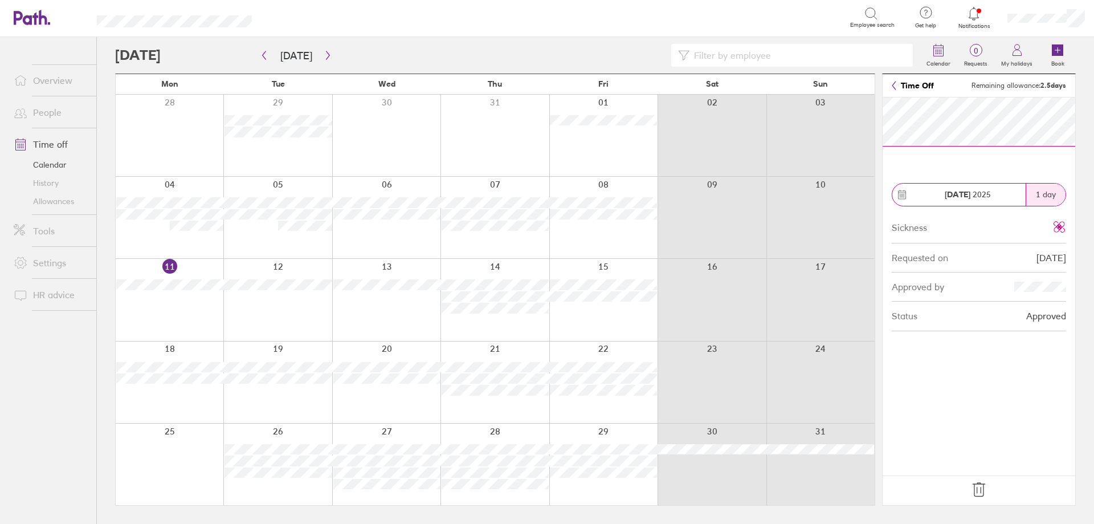
click at [982, 492] on icon at bounding box center [979, 489] width 18 height 18
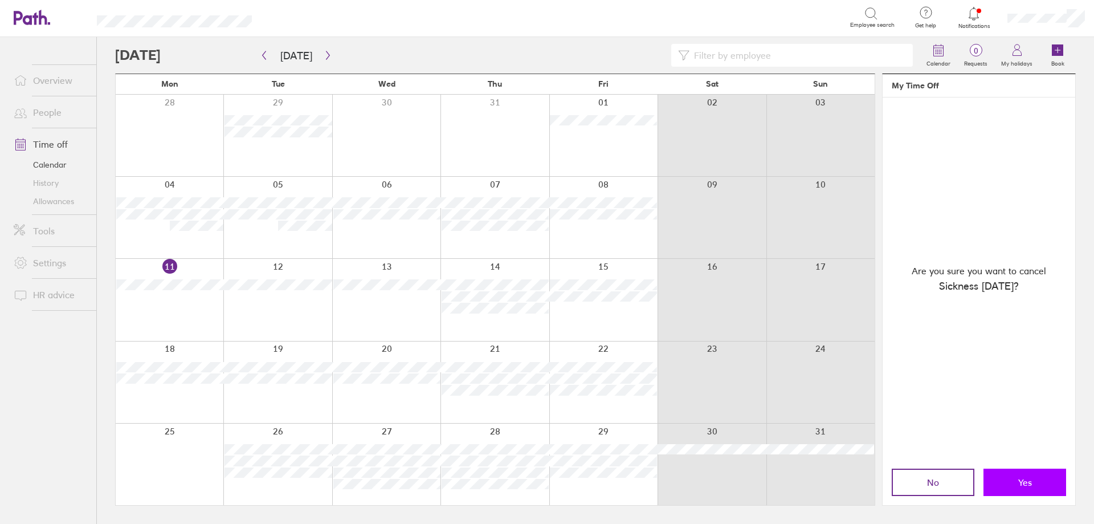
click at [1015, 481] on button "Yes" at bounding box center [1024, 481] width 83 height 27
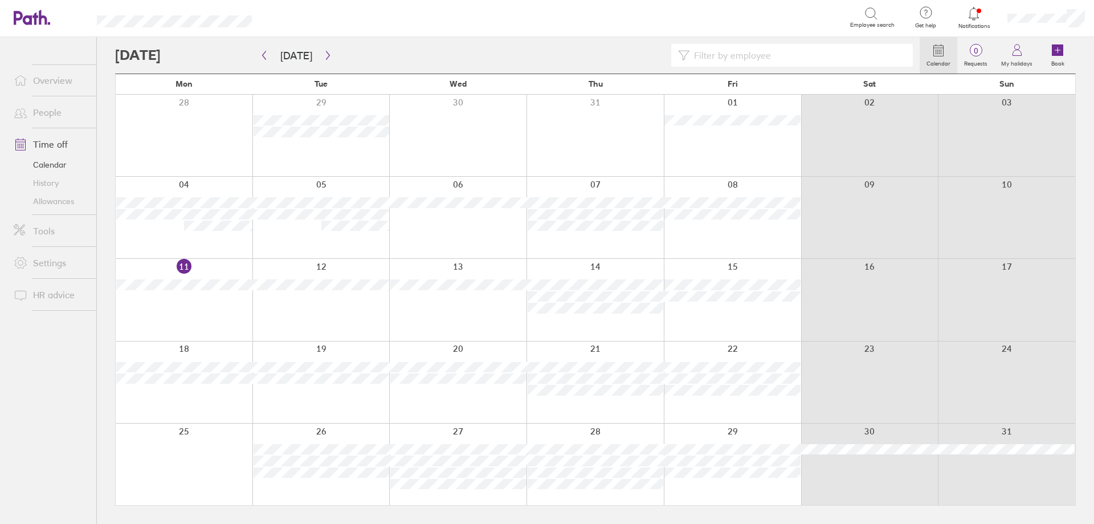
click at [476, 250] on div at bounding box center [457, 217] width 137 height 81
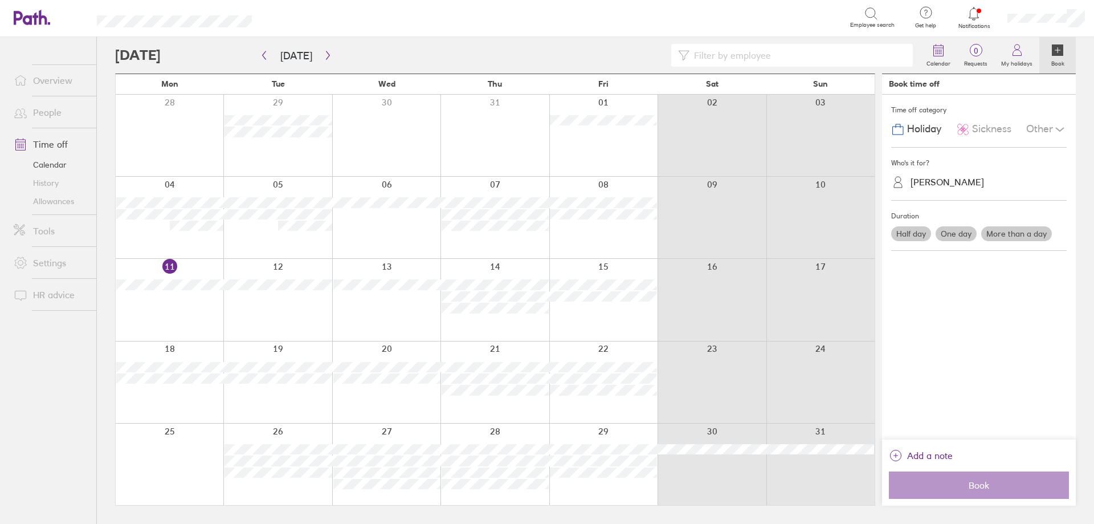
click at [938, 191] on div "[PERSON_NAME]" at bounding box center [986, 182] width 162 height 18
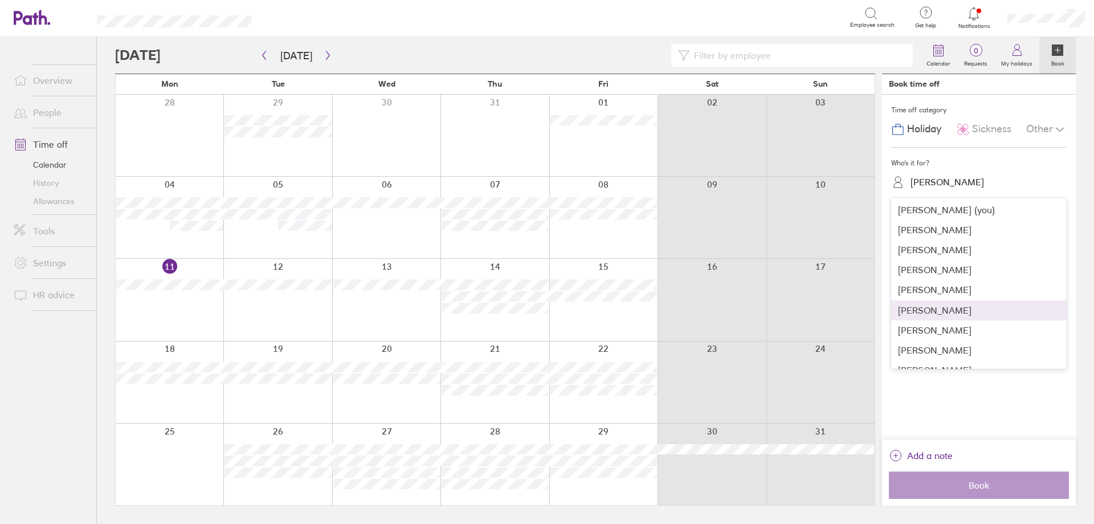
click at [927, 310] on div "[PERSON_NAME]" at bounding box center [978, 310] width 175 height 20
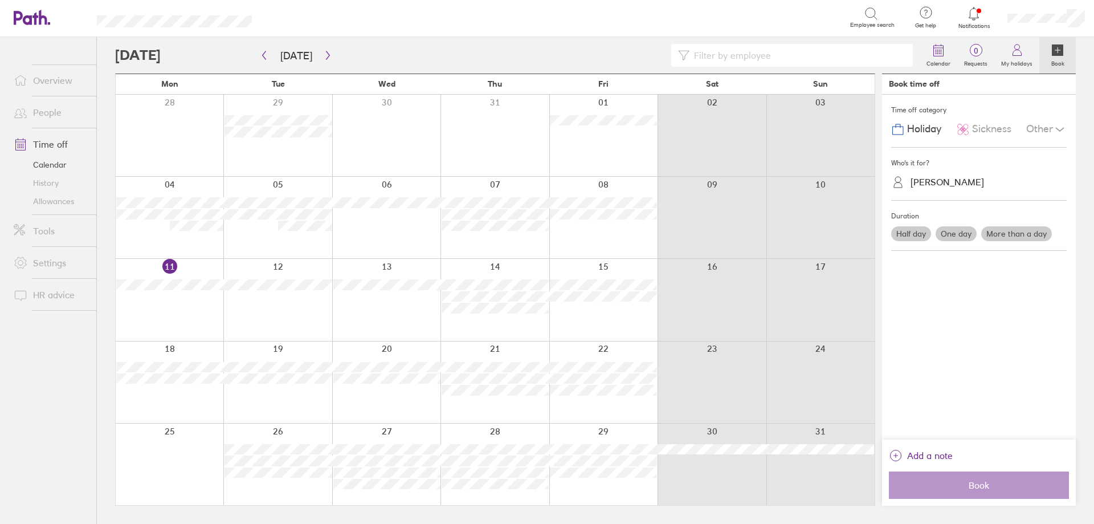
click at [908, 232] on label "Half day" at bounding box center [911, 233] width 40 height 15
click at [0, 0] on input "Half day" at bounding box center [0, 0] width 0 height 0
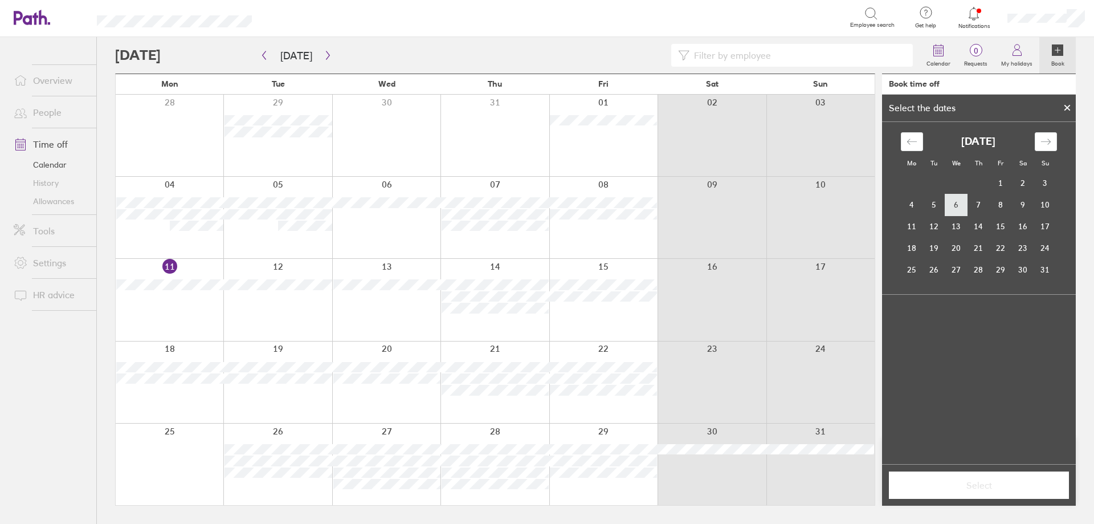
click at [959, 207] on td "6" at bounding box center [956, 205] width 22 height 22
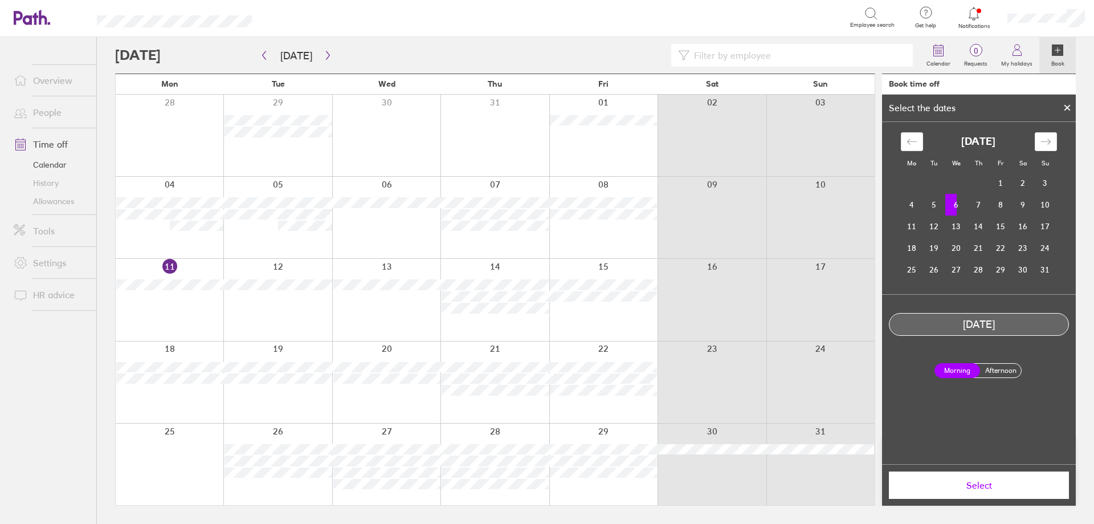
click at [994, 376] on label "Afternoon" at bounding box center [1001, 370] width 46 height 14
click at [0, 0] on input "Afternoon" at bounding box center [0, 0] width 0 height 0
click at [982, 488] on span "Select" at bounding box center [979, 485] width 164 height 10
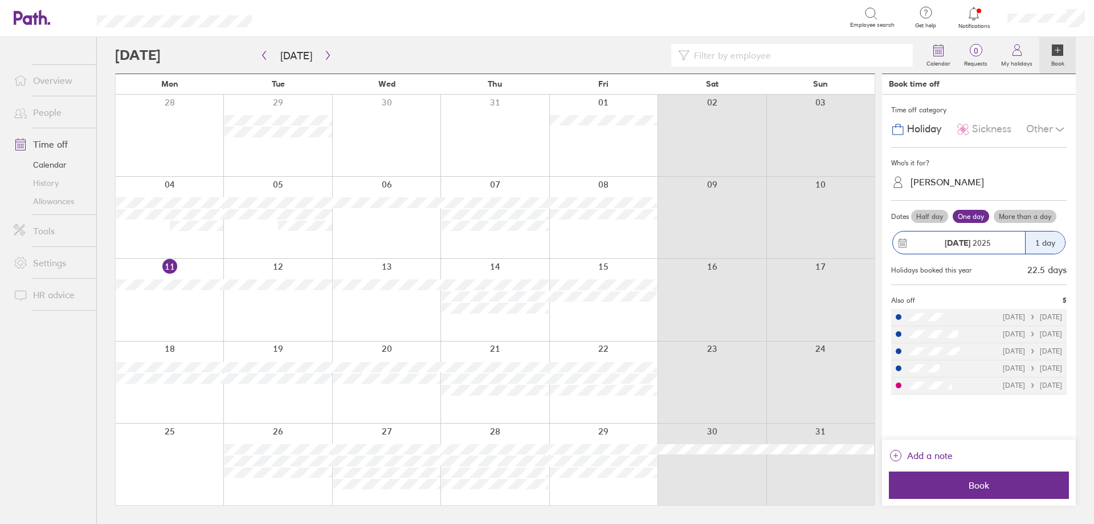
click at [934, 215] on label "Half day" at bounding box center [929, 217] width 37 height 14
click at [0, 0] on input "Half day" at bounding box center [0, 0] width 0 height 0
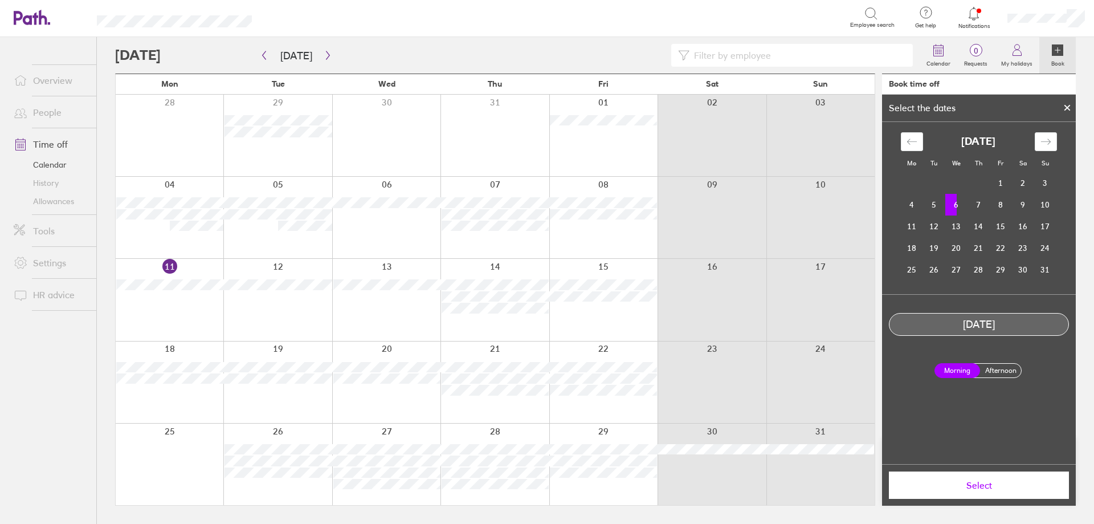
click at [993, 368] on label "Afternoon" at bounding box center [1001, 370] width 46 height 14
click at [0, 0] on input "Afternoon" at bounding box center [0, 0] width 0 height 0
click at [983, 494] on button "Select" at bounding box center [979, 484] width 180 height 27
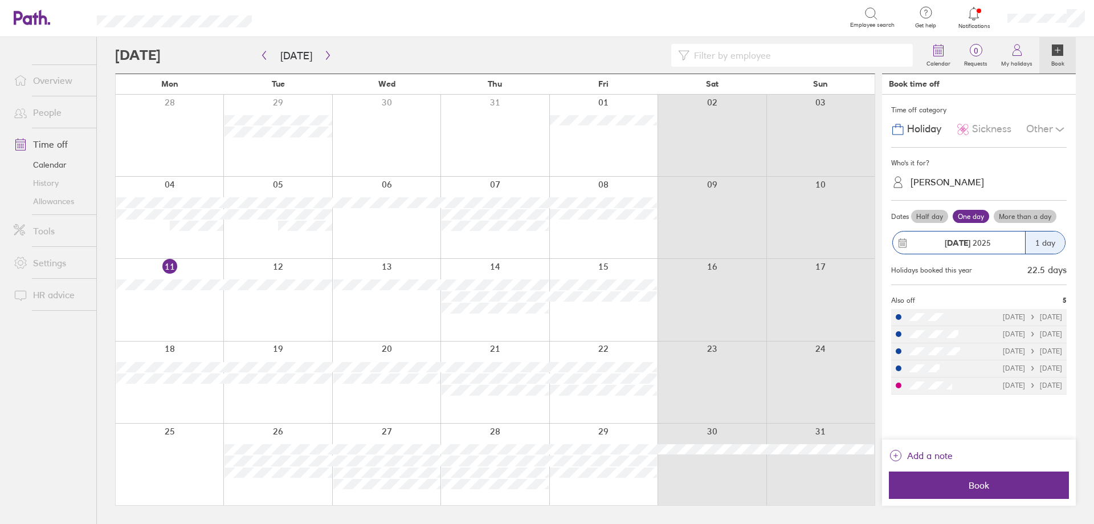
click at [969, 132] on icon at bounding box center [963, 129] width 14 height 14
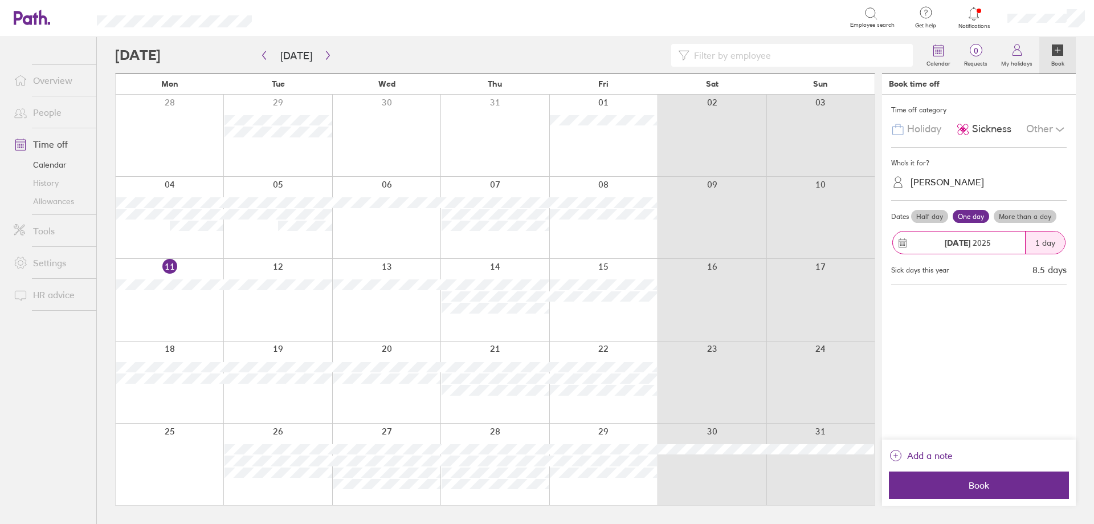
click at [937, 219] on label "Half day" at bounding box center [929, 217] width 37 height 14
click at [0, 0] on input "Half day" at bounding box center [0, 0] width 0 height 0
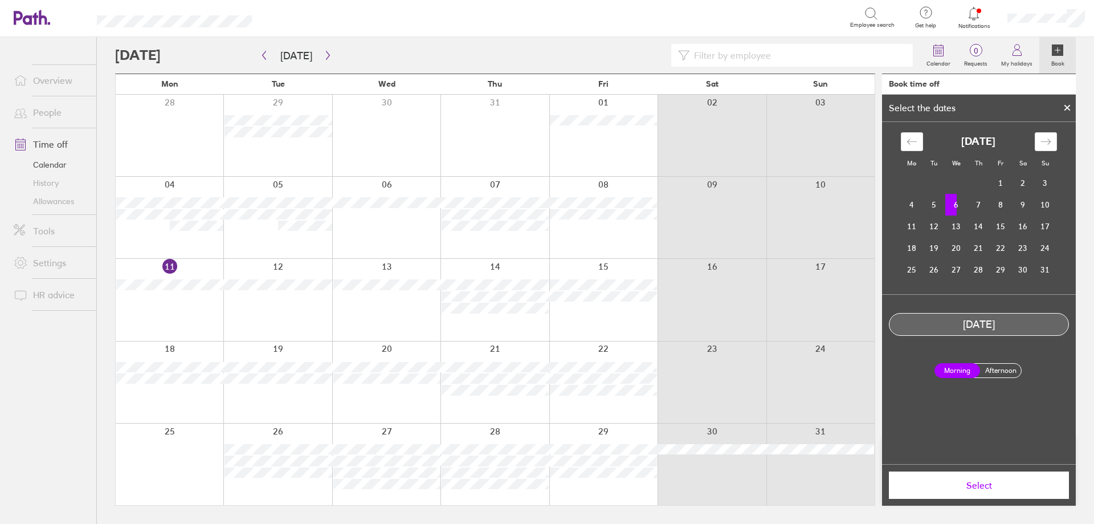
click at [996, 377] on div "Morning Afternoon" at bounding box center [978, 370] width 85 height 15
click at [996, 370] on label "Afternoon" at bounding box center [1001, 370] width 46 height 14
click at [0, 0] on input "Afternoon" at bounding box center [0, 0] width 0 height 0
click at [975, 494] on button "Select" at bounding box center [979, 484] width 180 height 27
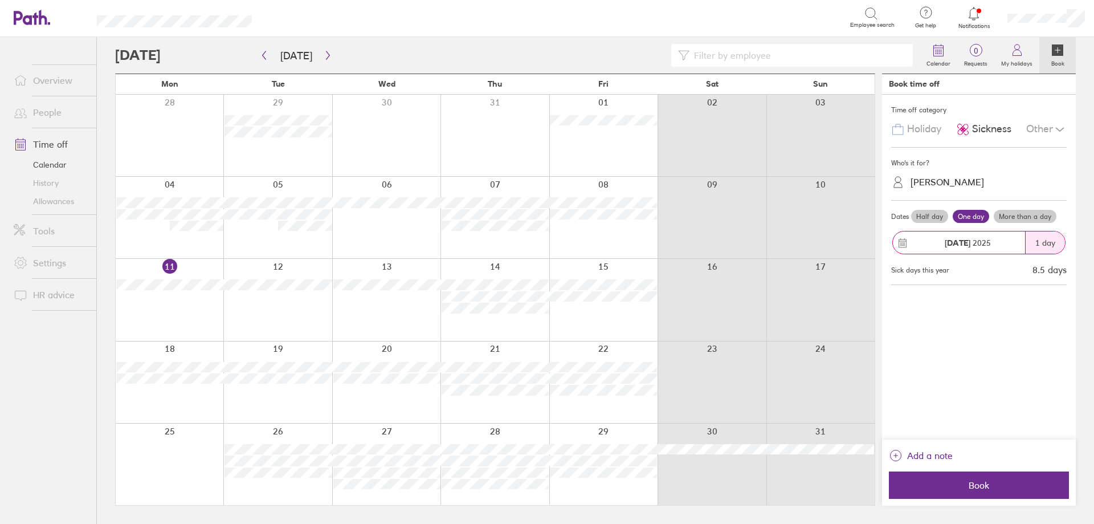
click at [925, 219] on label "Half day" at bounding box center [929, 217] width 37 height 14
click at [0, 0] on input "Half day" at bounding box center [0, 0] width 0 height 0
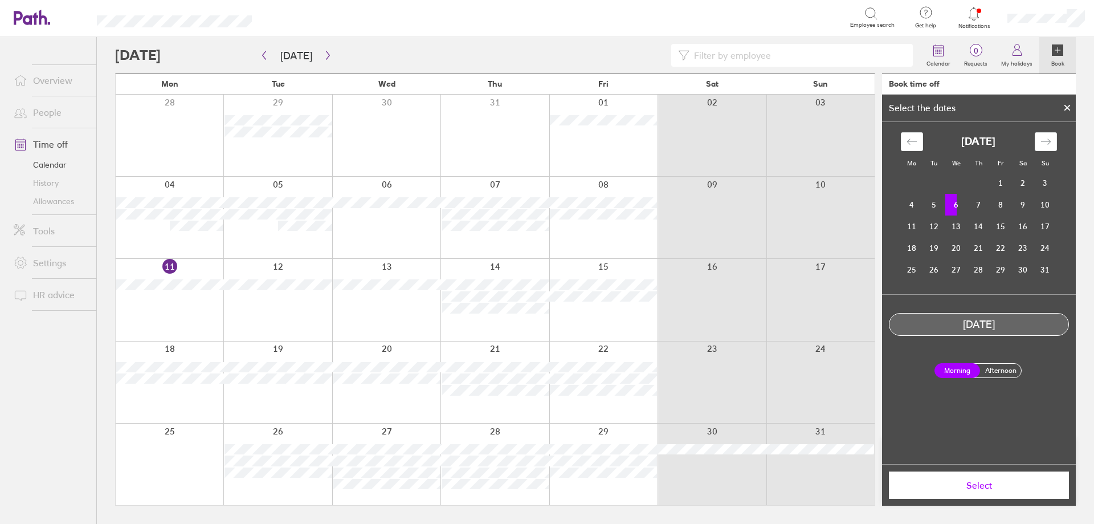
click at [988, 367] on label "Afternoon" at bounding box center [1001, 370] width 46 height 14
click at [0, 0] on input "Afternoon" at bounding box center [0, 0] width 0 height 0
click at [983, 481] on span "Select" at bounding box center [979, 485] width 164 height 10
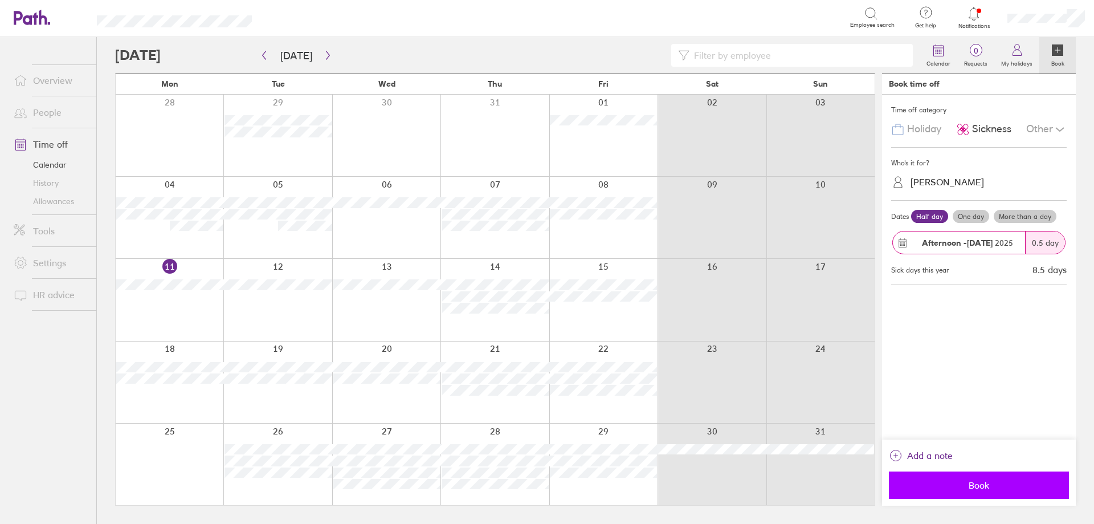
click at [967, 484] on span "Book" at bounding box center [979, 485] width 164 height 10
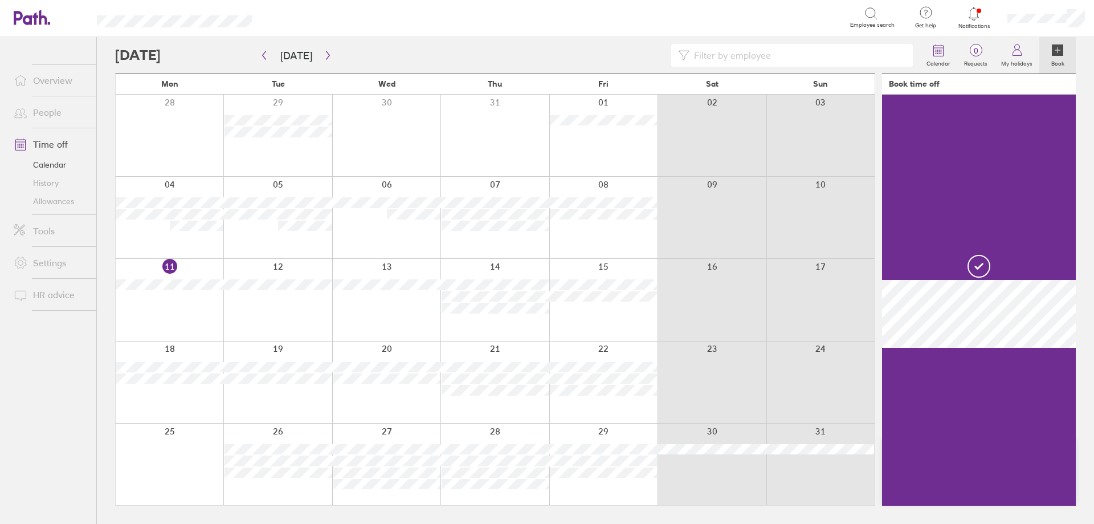
click at [484, 244] on div at bounding box center [494, 217] width 108 height 81
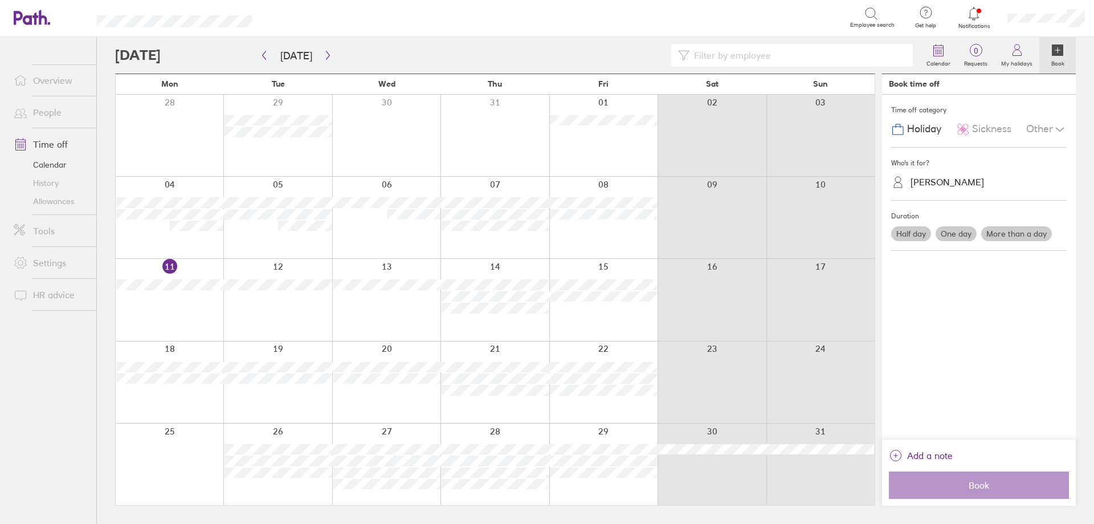
click at [486, 250] on div at bounding box center [494, 217] width 108 height 81
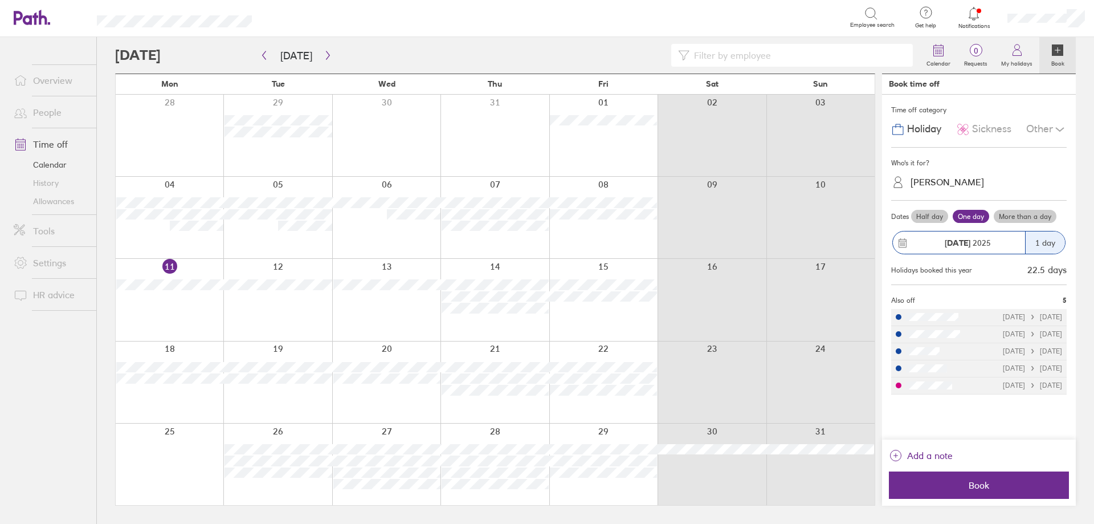
click at [929, 216] on label "Half day" at bounding box center [929, 217] width 37 height 14
click at [0, 0] on input "Half day" at bounding box center [0, 0] width 0 height 0
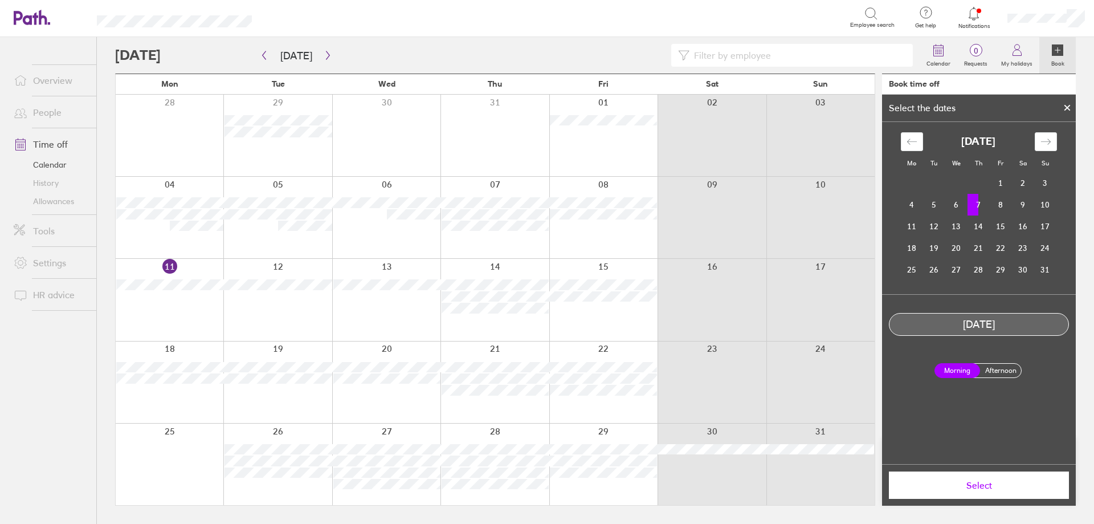
click at [1062, 109] on div at bounding box center [1066, 107] width 17 height 19
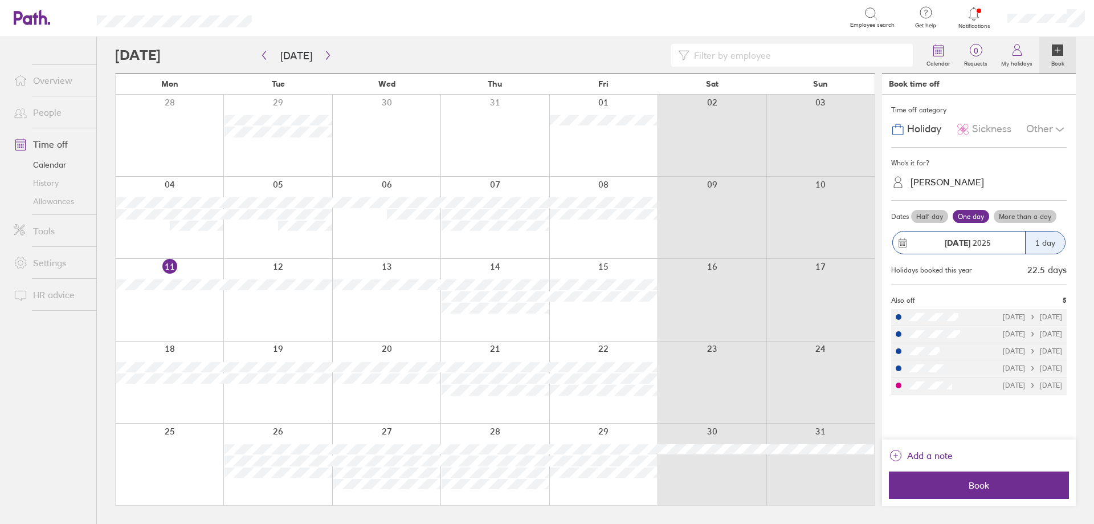
click at [994, 125] on span "Sickness" at bounding box center [991, 129] width 39 height 12
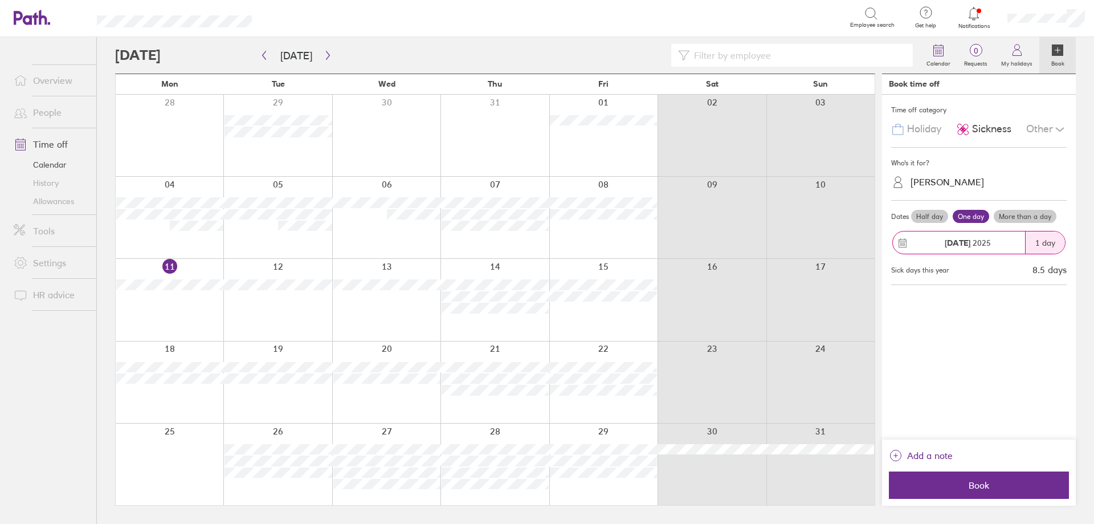
click at [926, 216] on label "Half day" at bounding box center [929, 217] width 37 height 14
click at [0, 0] on input "Half day" at bounding box center [0, 0] width 0 height 0
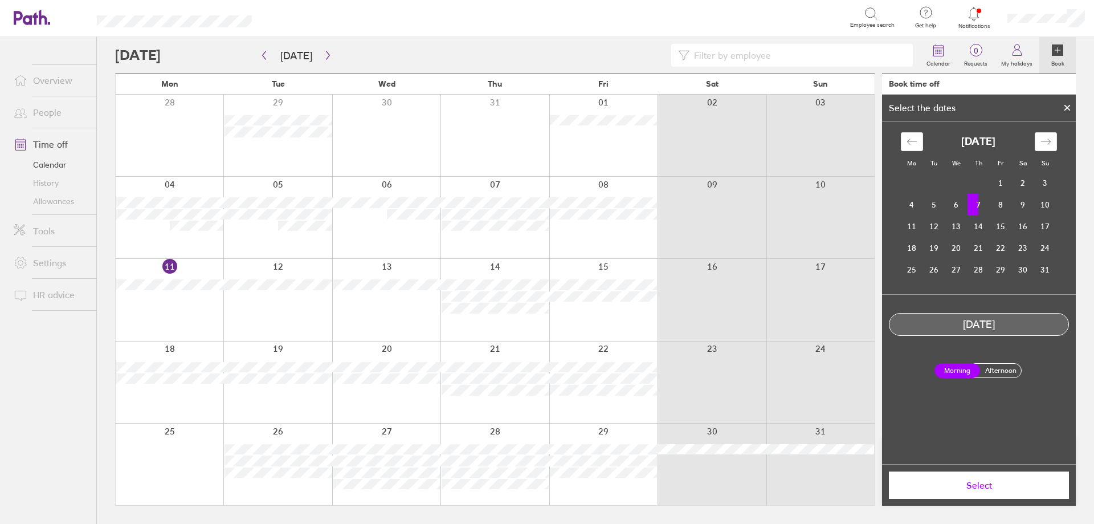
click at [997, 377] on label "Afternoon" at bounding box center [1001, 370] width 46 height 14
click at [0, 0] on input "Afternoon" at bounding box center [0, 0] width 0 height 0
click at [990, 483] on span "Select" at bounding box center [979, 485] width 164 height 10
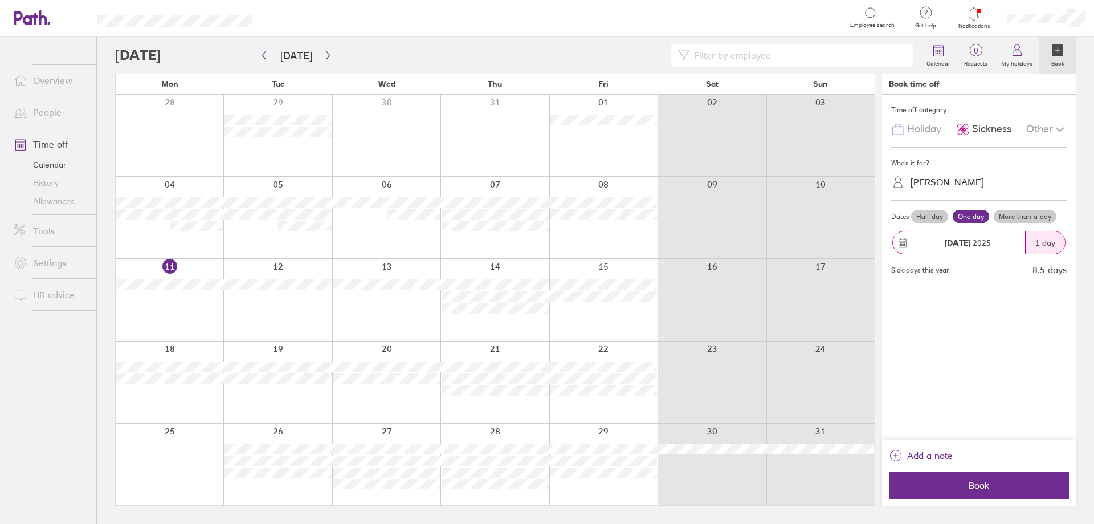
click at [926, 211] on label "Half day" at bounding box center [929, 217] width 37 height 14
click at [0, 0] on input "Half day" at bounding box center [0, 0] width 0 height 0
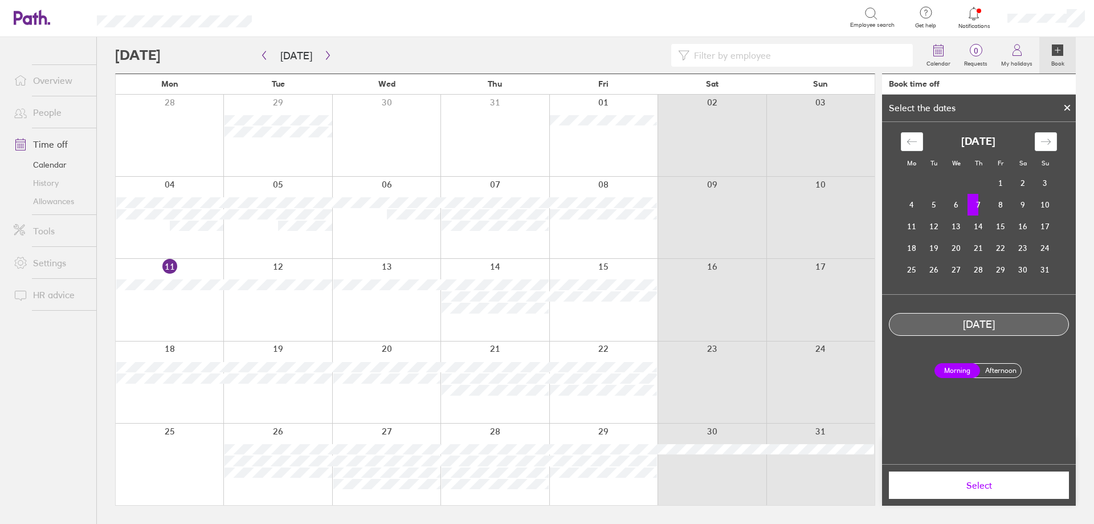
click at [980, 367] on label "Afternoon" at bounding box center [1001, 370] width 46 height 14
click at [0, 0] on input "Afternoon" at bounding box center [0, 0] width 0 height 0
click at [964, 475] on button "Select" at bounding box center [979, 484] width 180 height 27
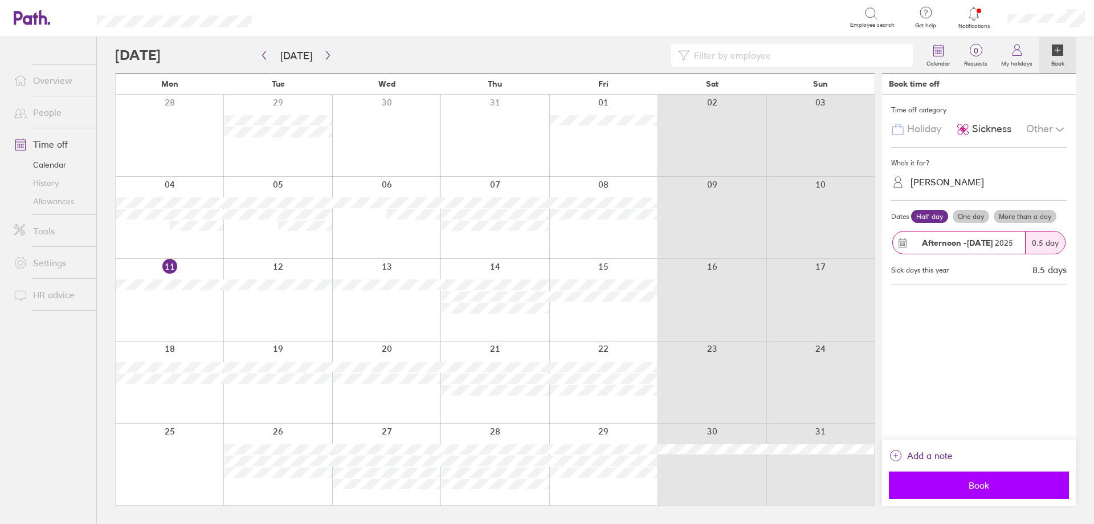
click at [975, 485] on span "Book" at bounding box center [979, 485] width 164 height 10
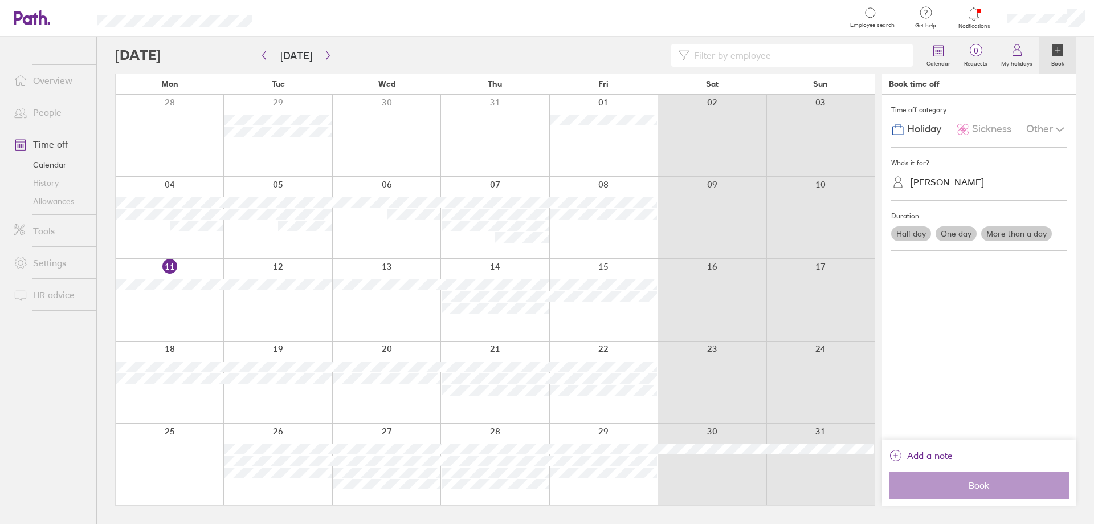
click at [983, 126] on span "Sickness" at bounding box center [991, 129] width 39 height 12
click at [908, 231] on label "Half day" at bounding box center [911, 233] width 40 height 15
click at [0, 0] on input "Half day" at bounding box center [0, 0] width 0 height 0
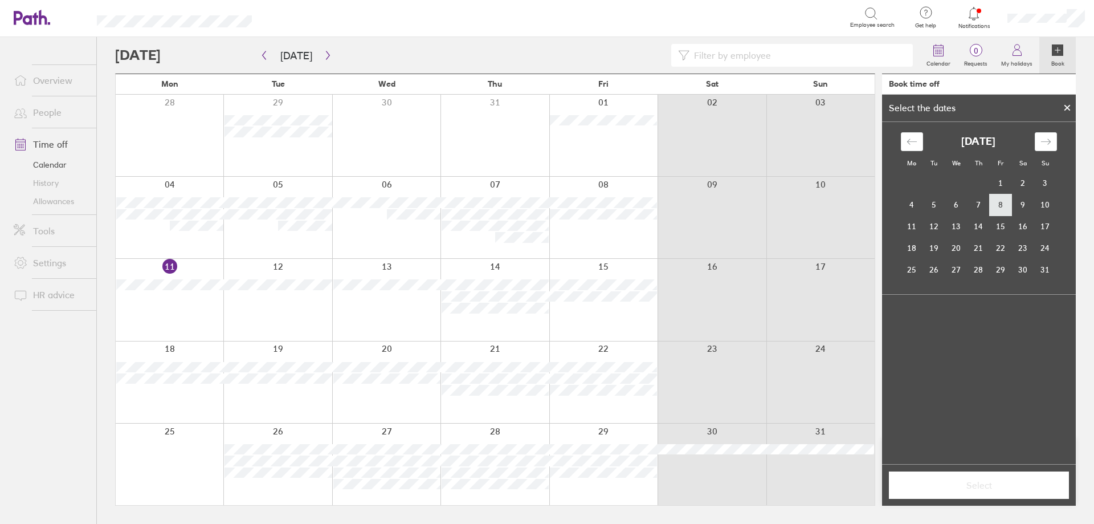
click at [996, 202] on td "8" at bounding box center [1001, 205] width 22 height 22
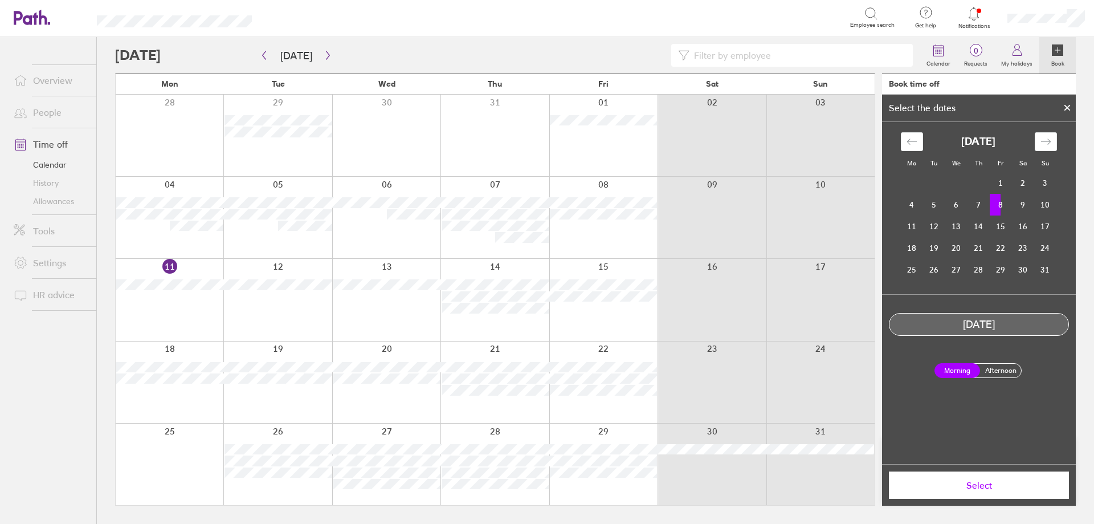
click at [991, 367] on label "Afternoon" at bounding box center [1001, 370] width 46 height 14
click at [0, 0] on input "Afternoon" at bounding box center [0, 0] width 0 height 0
click at [978, 494] on button "Select" at bounding box center [979, 484] width 180 height 27
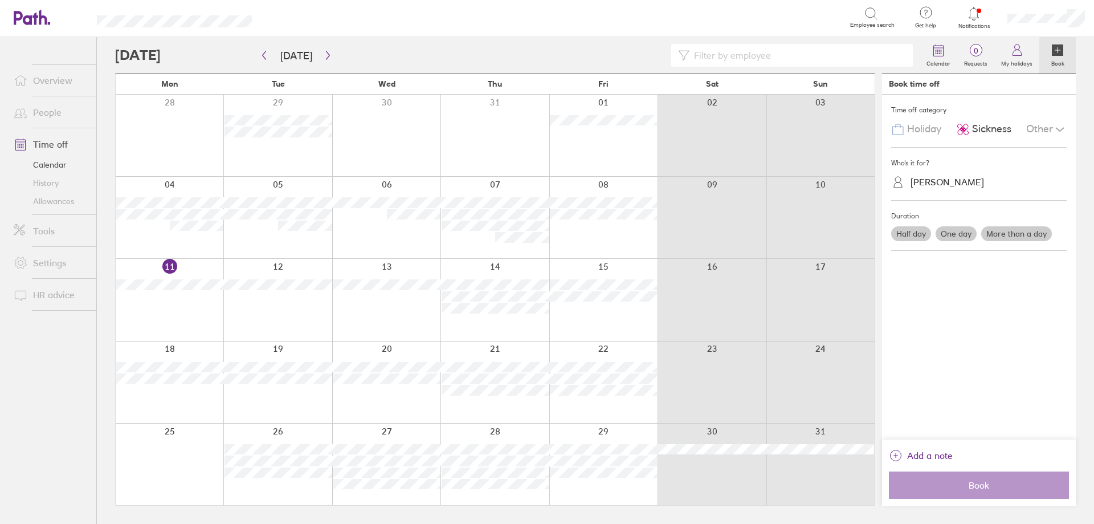
click at [919, 234] on label "Half day" at bounding box center [911, 233] width 40 height 15
click at [0, 0] on input "Half day" at bounding box center [0, 0] width 0 height 0
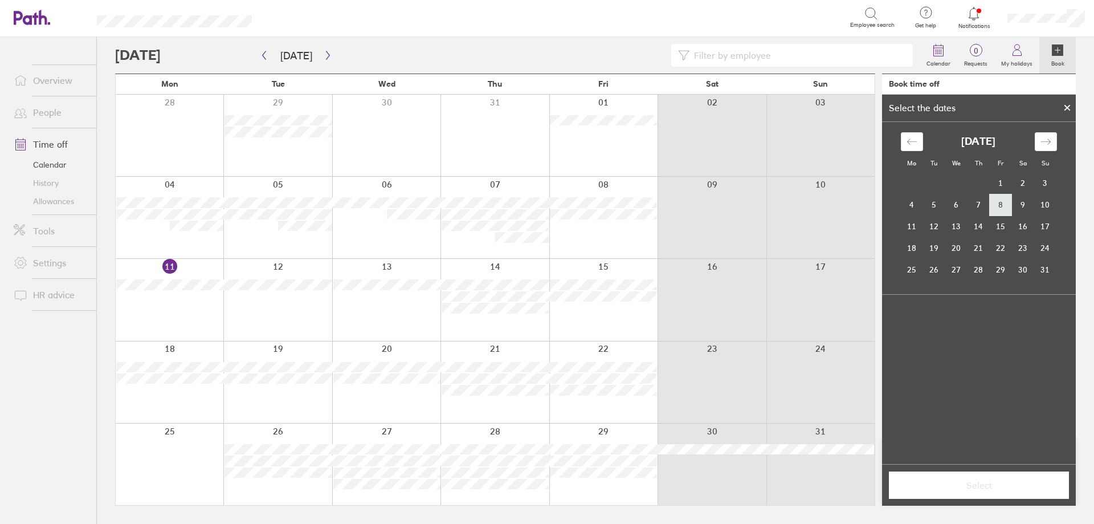
click at [996, 214] on td "8" at bounding box center [1001, 205] width 22 height 22
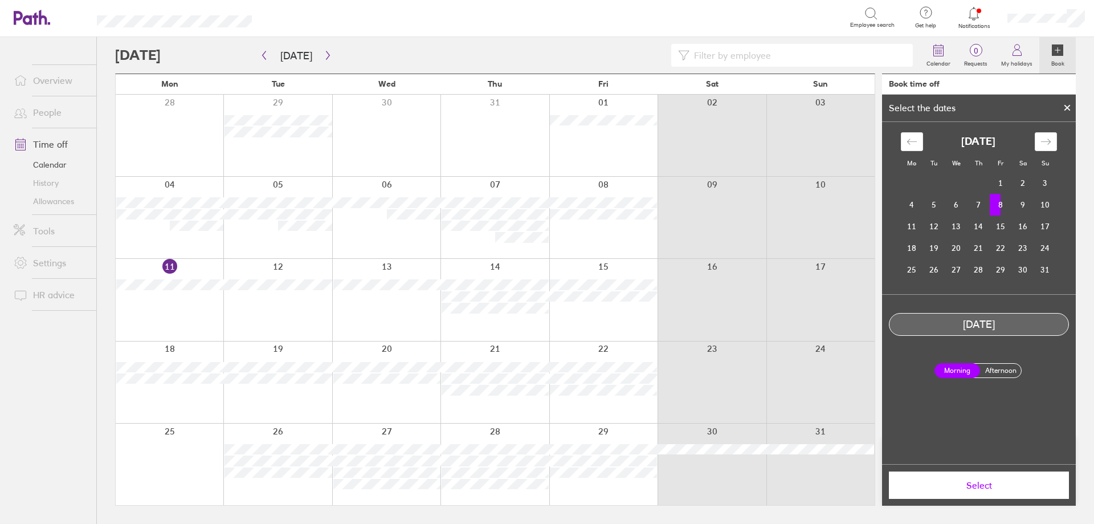
click at [994, 373] on label "Afternoon" at bounding box center [1001, 370] width 46 height 14
click at [0, 0] on input "Afternoon" at bounding box center [0, 0] width 0 height 0
click at [953, 485] on span "Select" at bounding box center [979, 485] width 164 height 10
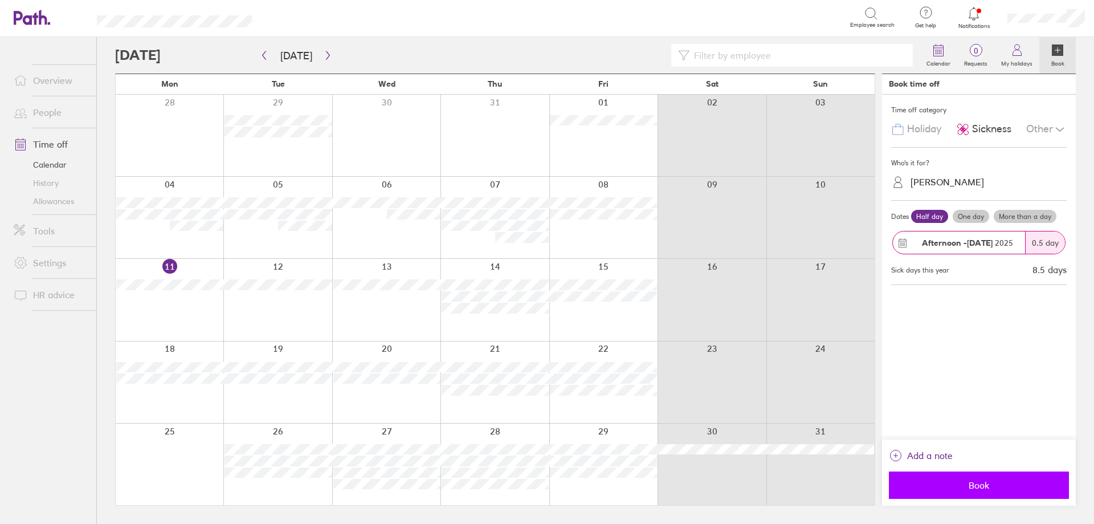
click at [961, 485] on span "Book" at bounding box center [979, 485] width 164 height 10
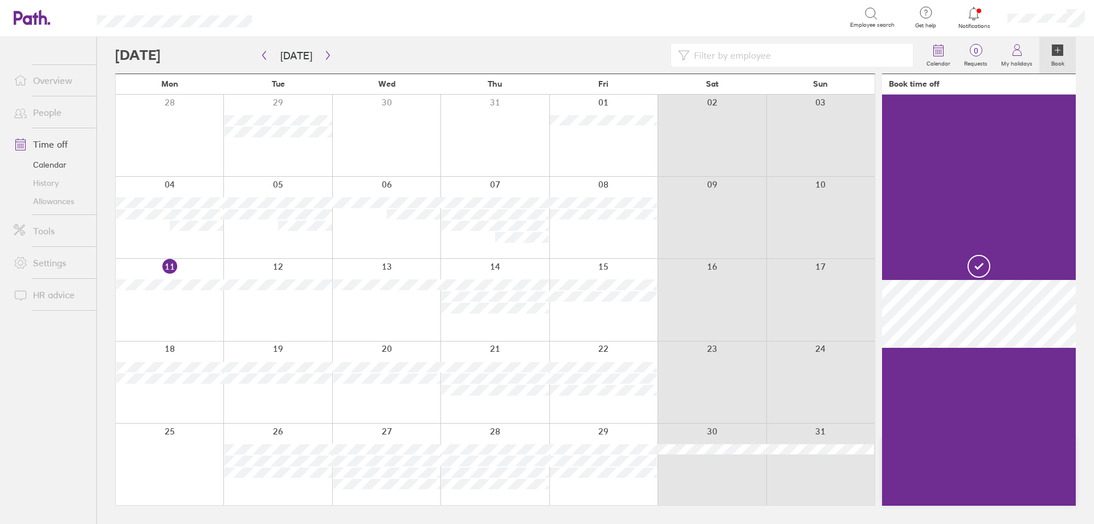
click at [201, 314] on div at bounding box center [170, 299] width 108 height 81
click at [216, 312] on div at bounding box center [170, 299] width 108 height 81
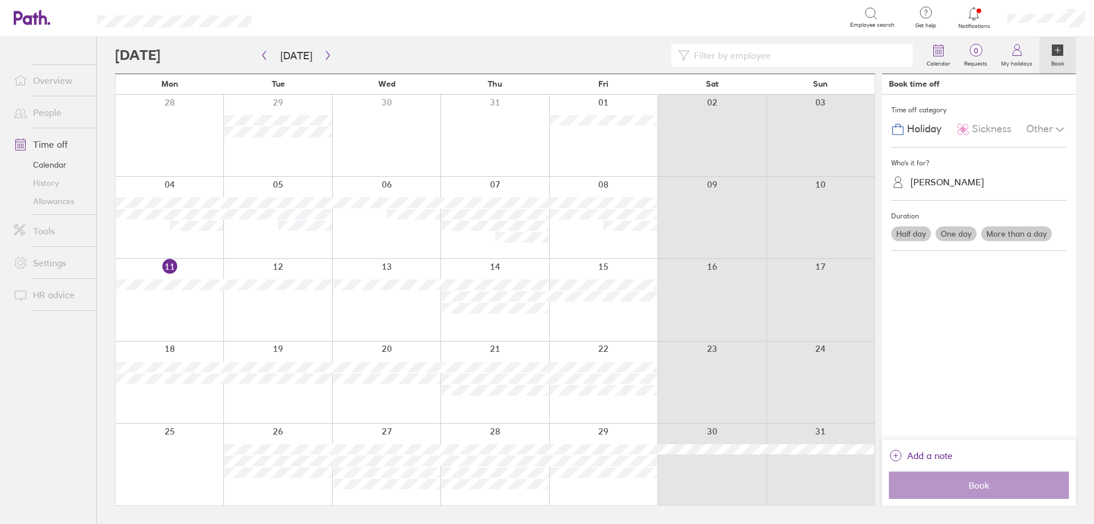
click at [914, 234] on label "Half day" at bounding box center [911, 233] width 40 height 15
click at [0, 0] on input "Half day" at bounding box center [0, 0] width 0 height 0
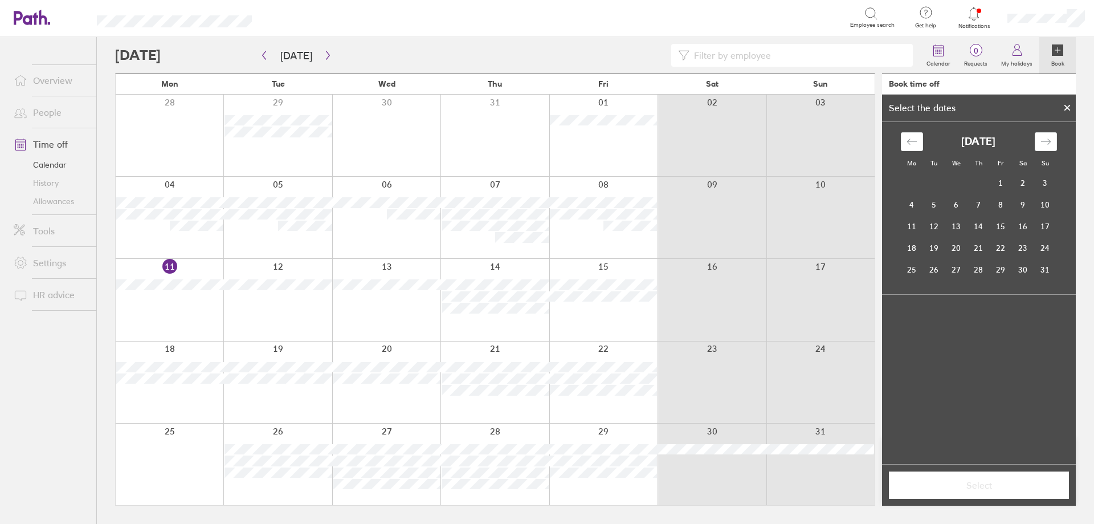
click at [1065, 104] on div at bounding box center [1066, 107] width 17 height 19
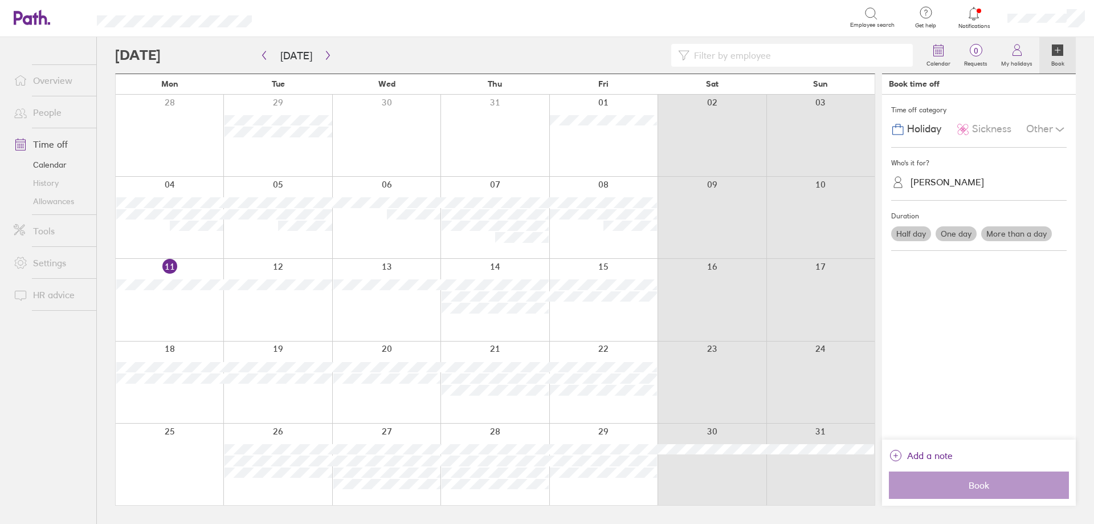
click at [987, 129] on span "Sickness" at bounding box center [991, 129] width 39 height 12
click at [921, 238] on label "Half day" at bounding box center [911, 233] width 40 height 15
click at [0, 0] on input "Half day" at bounding box center [0, 0] width 0 height 0
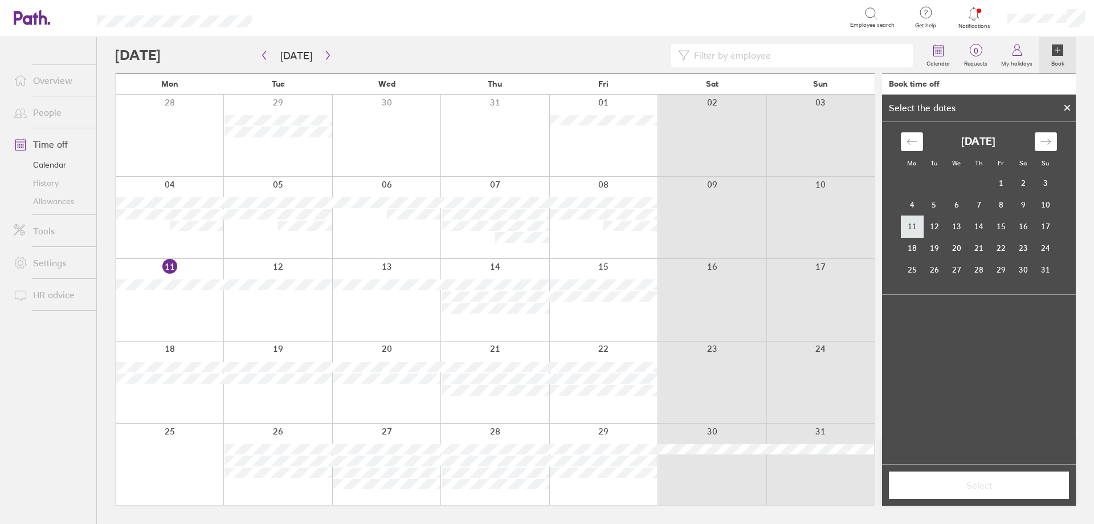
click at [918, 229] on td "11" at bounding box center [912, 226] width 22 height 22
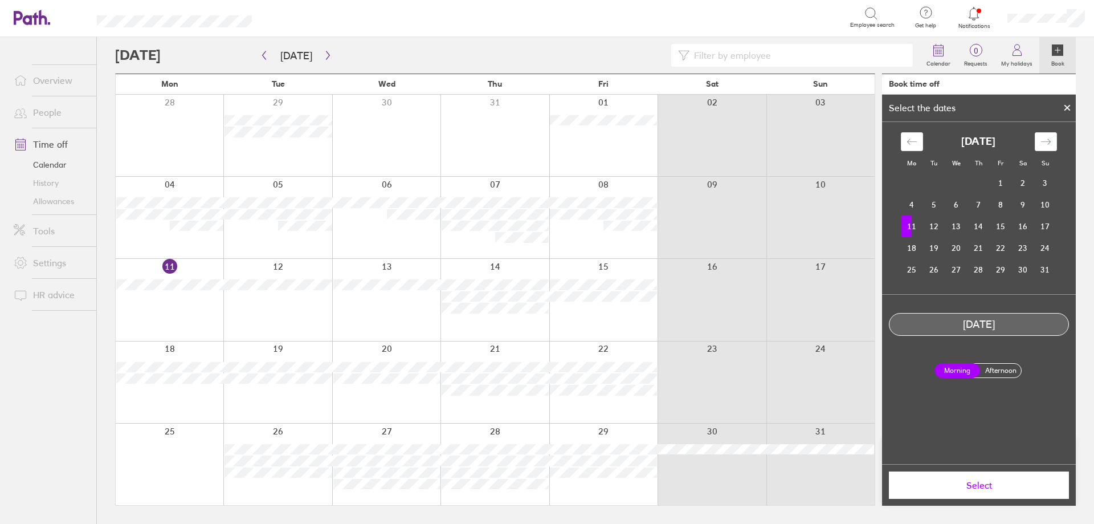
click at [990, 364] on label "Afternoon" at bounding box center [1001, 370] width 46 height 14
click at [0, 0] on input "Afternoon" at bounding box center [0, 0] width 0 height 0
click at [975, 485] on span "Select" at bounding box center [979, 485] width 164 height 10
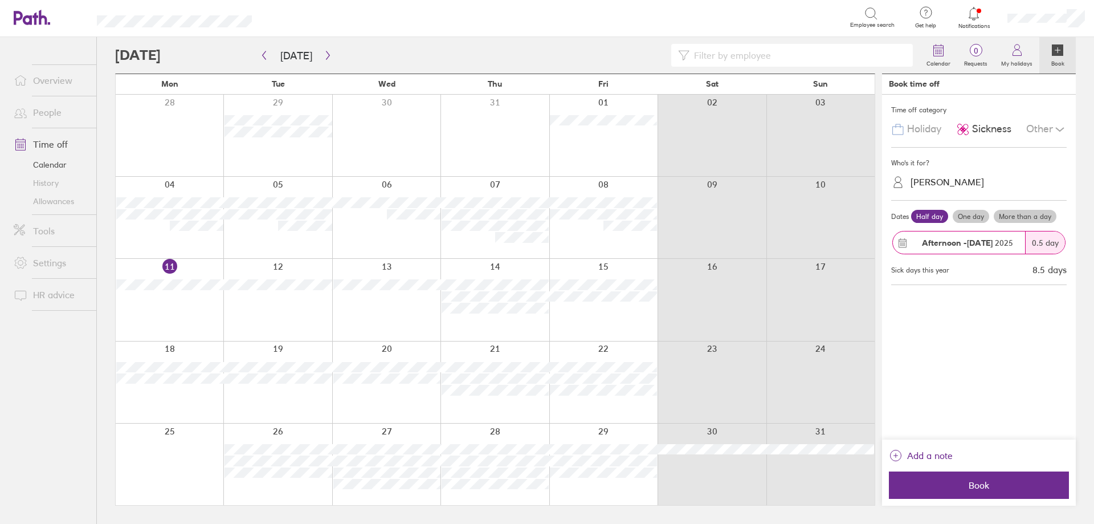
click at [955, 417] on div "Time off category Holiday Sickness Other Who's it for? Joshua Patten Dates Half…" at bounding box center [979, 267] width 194 height 345
click at [912, 431] on div "Time off category Holiday Sickness Other Who's it for? Joshua Patten Dates Half…" at bounding box center [979, 267] width 194 height 345
click at [912, 428] on div "Time off category Holiday Sickness Other Who's it for? Joshua Patten Dates Half…" at bounding box center [979, 267] width 194 height 345
click at [972, 488] on span "Book" at bounding box center [979, 485] width 164 height 10
